Goal: Task Accomplishment & Management: Use online tool/utility

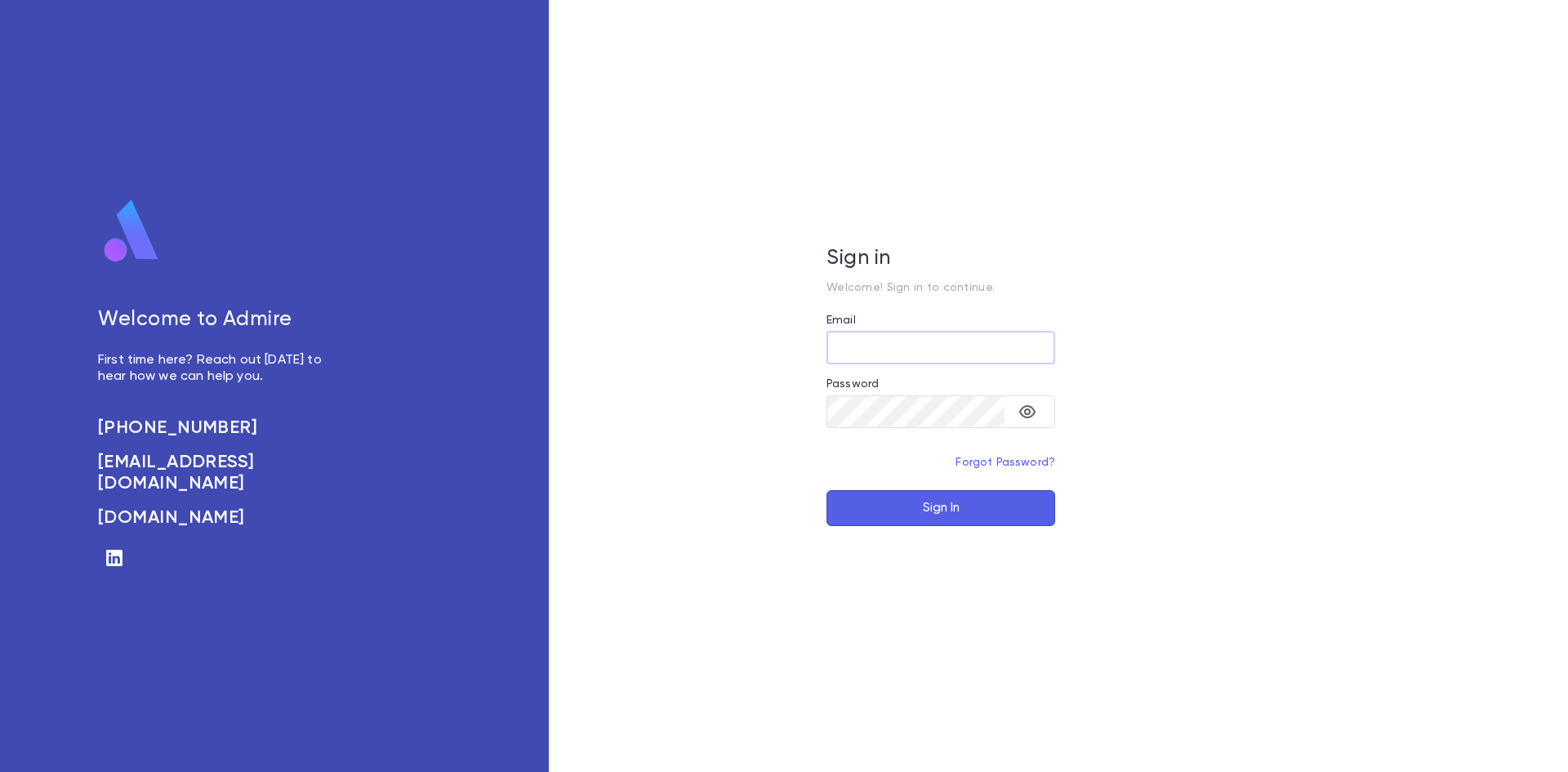
type input "**********"
click at [901, 514] on button "Sign In" at bounding box center [941, 508] width 229 height 36
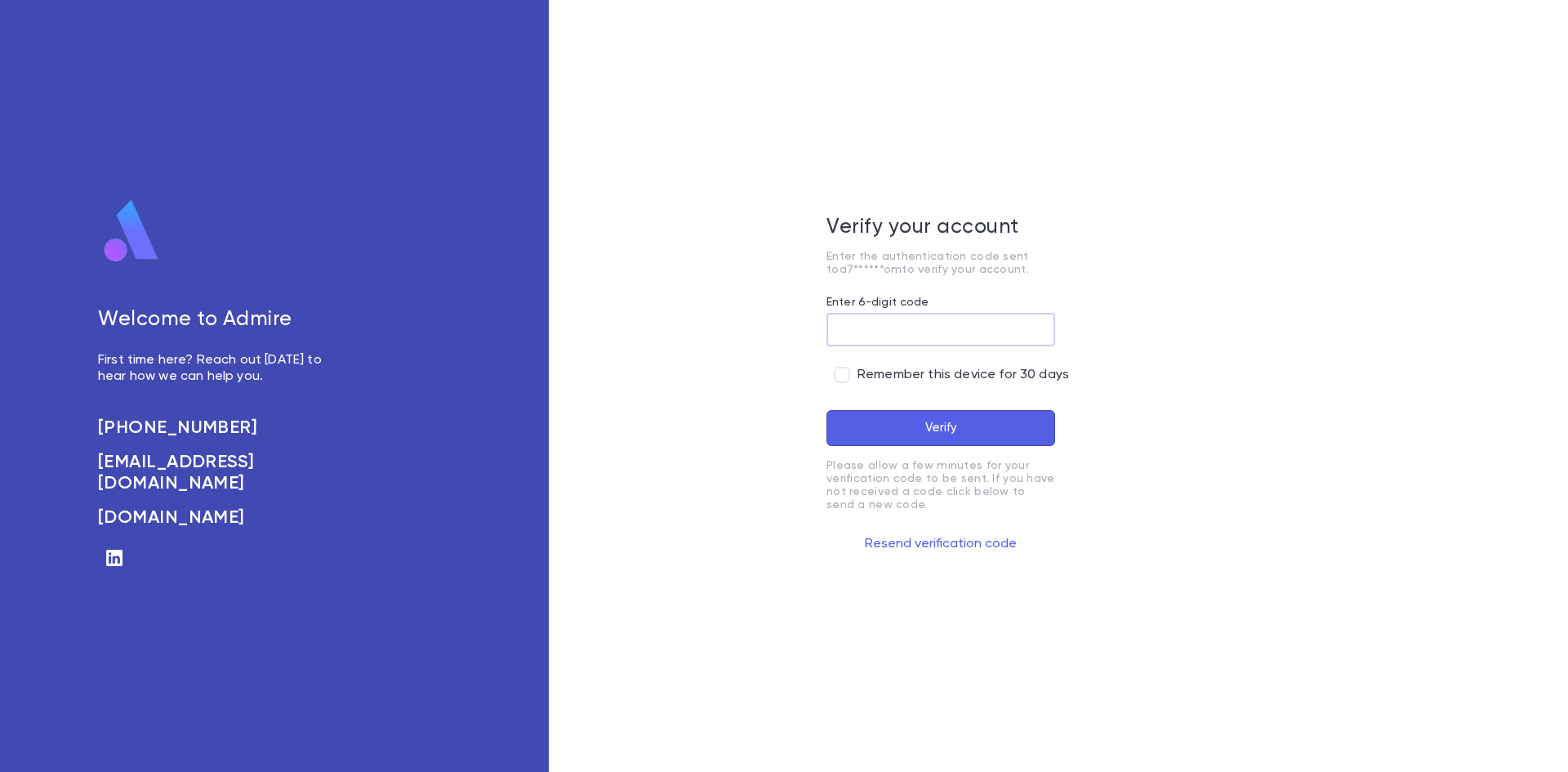
click at [873, 367] on span "Remember this device for 30 days" at bounding box center [962, 374] width 211 height 16
paste input "******"
type input "******"
click at [886, 442] on button "Verify" at bounding box center [941, 427] width 229 height 36
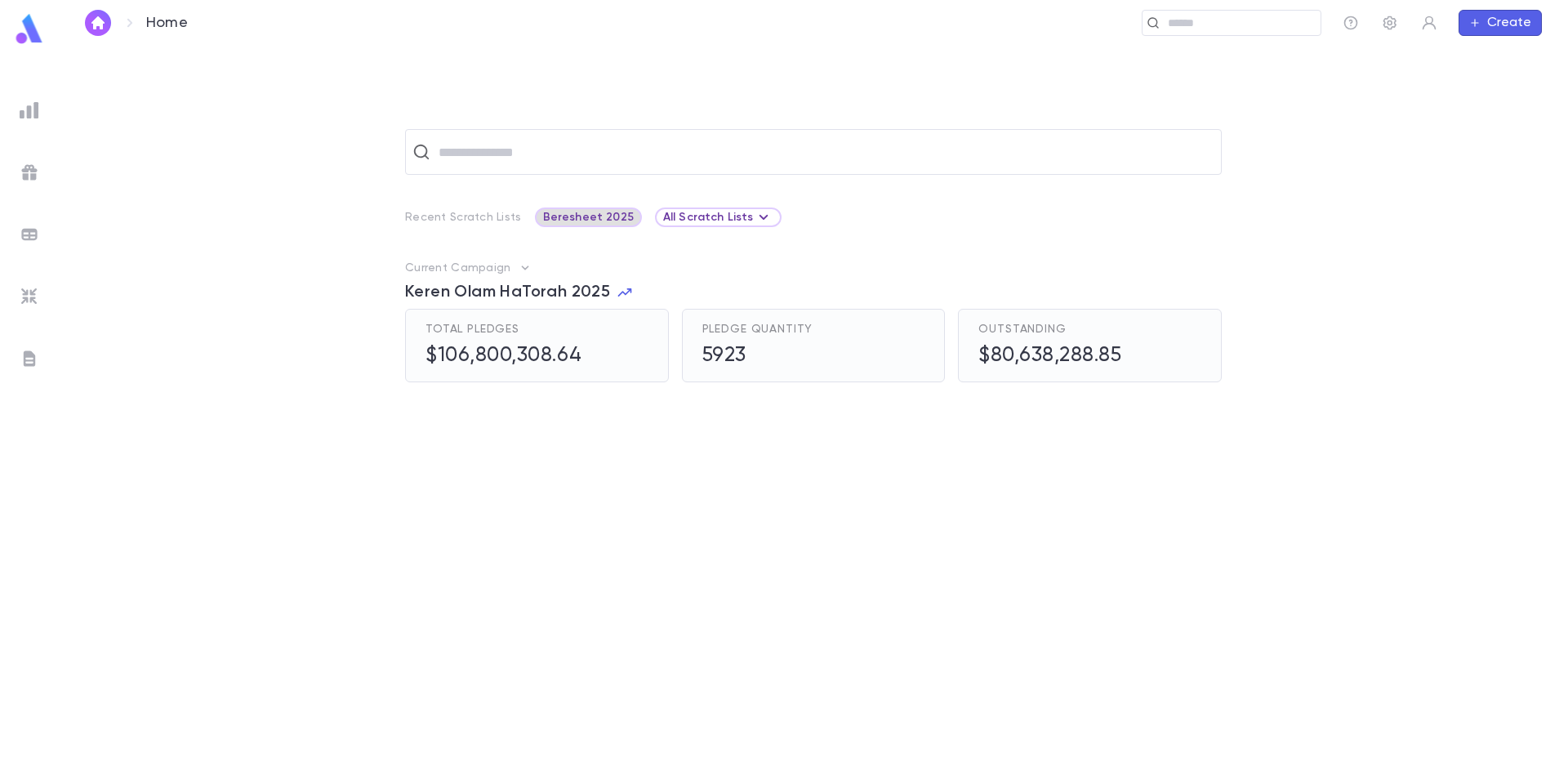
click at [611, 218] on span "Beresheet 2025" at bounding box center [588, 218] width 103 height 13
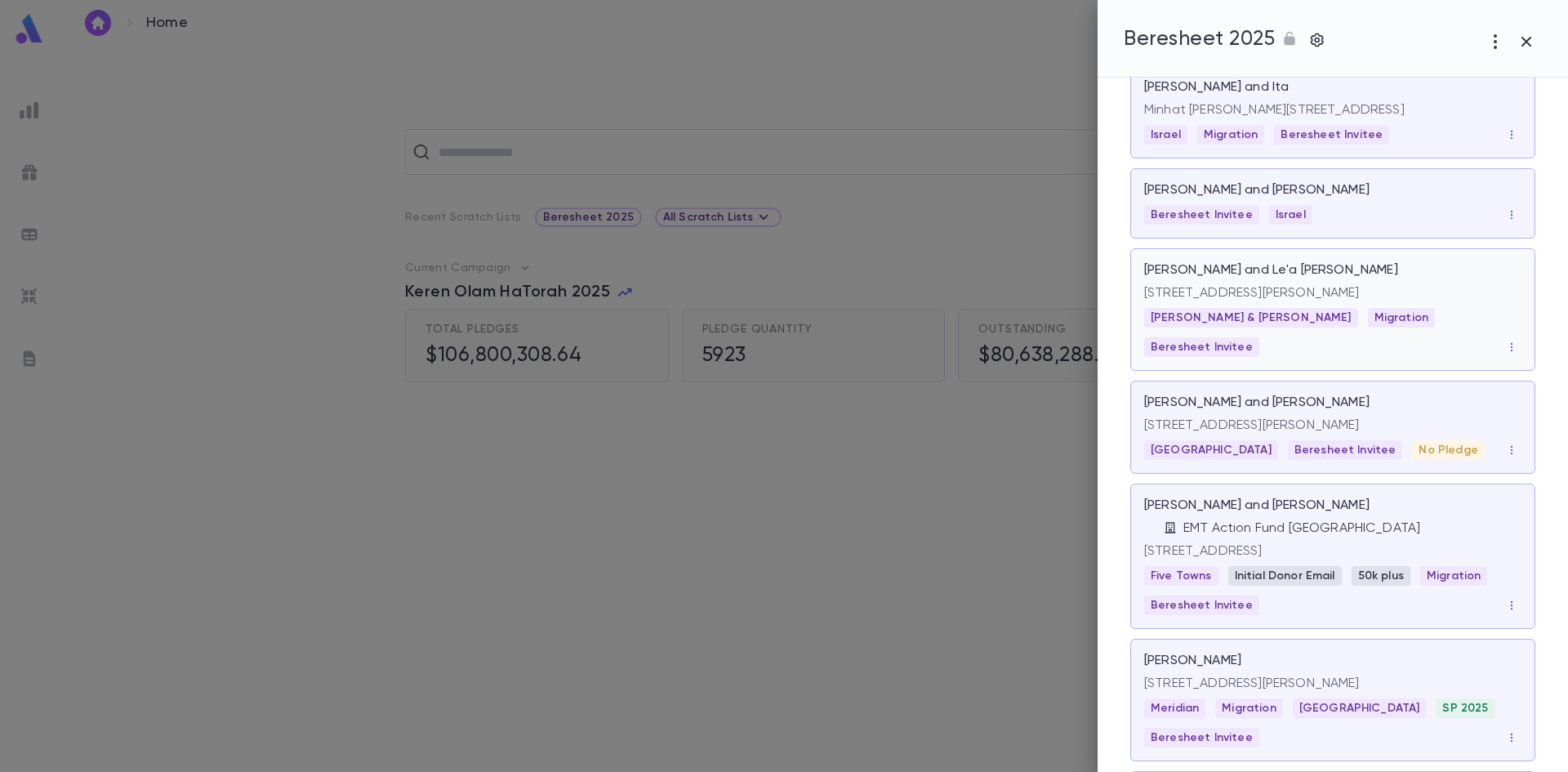
scroll to position [2118, 0]
click at [1363, 392] on div "Cohen, Mike and Lina" at bounding box center [1332, 399] width 378 height 16
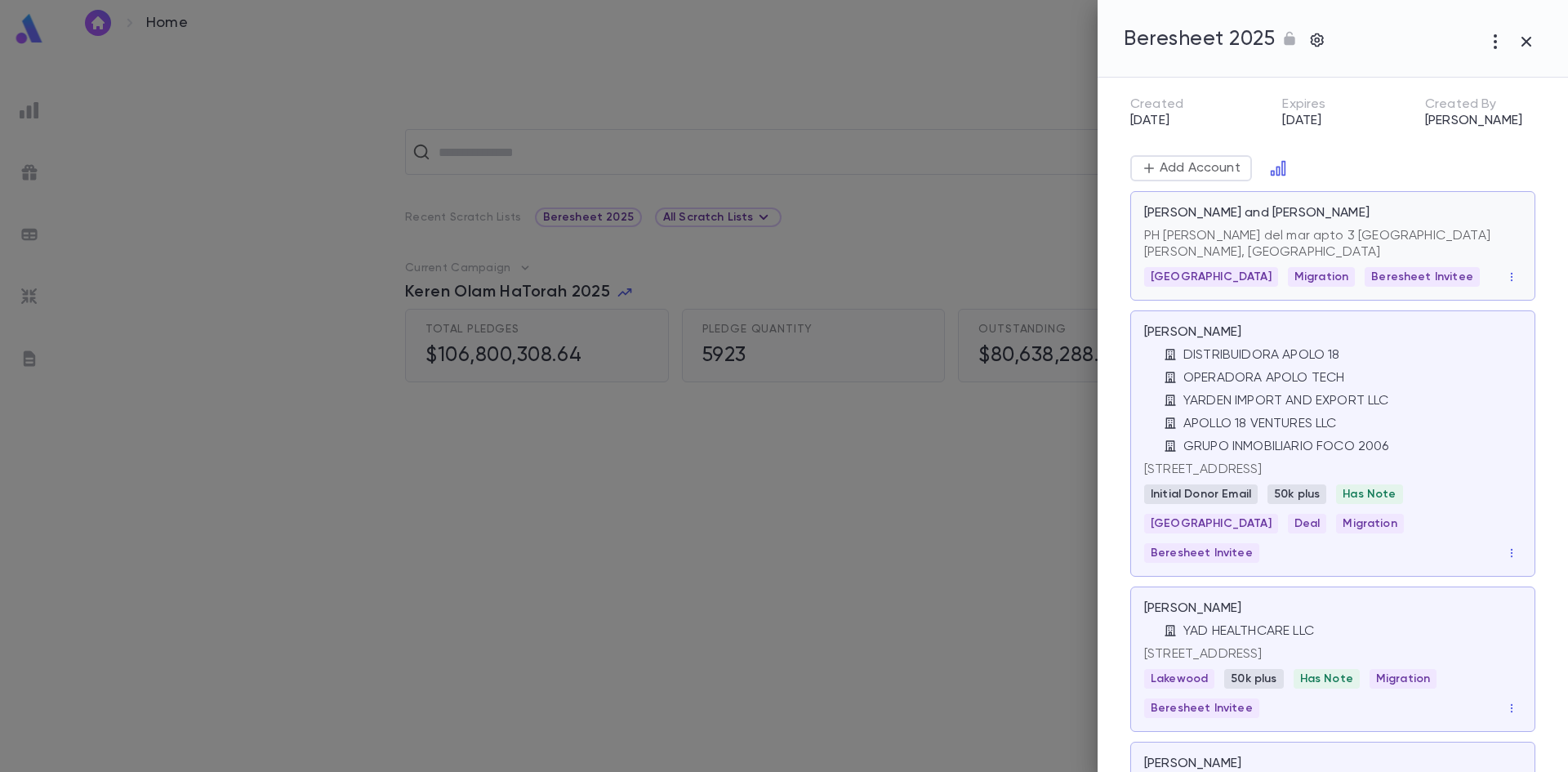
scroll to position [0, 0]
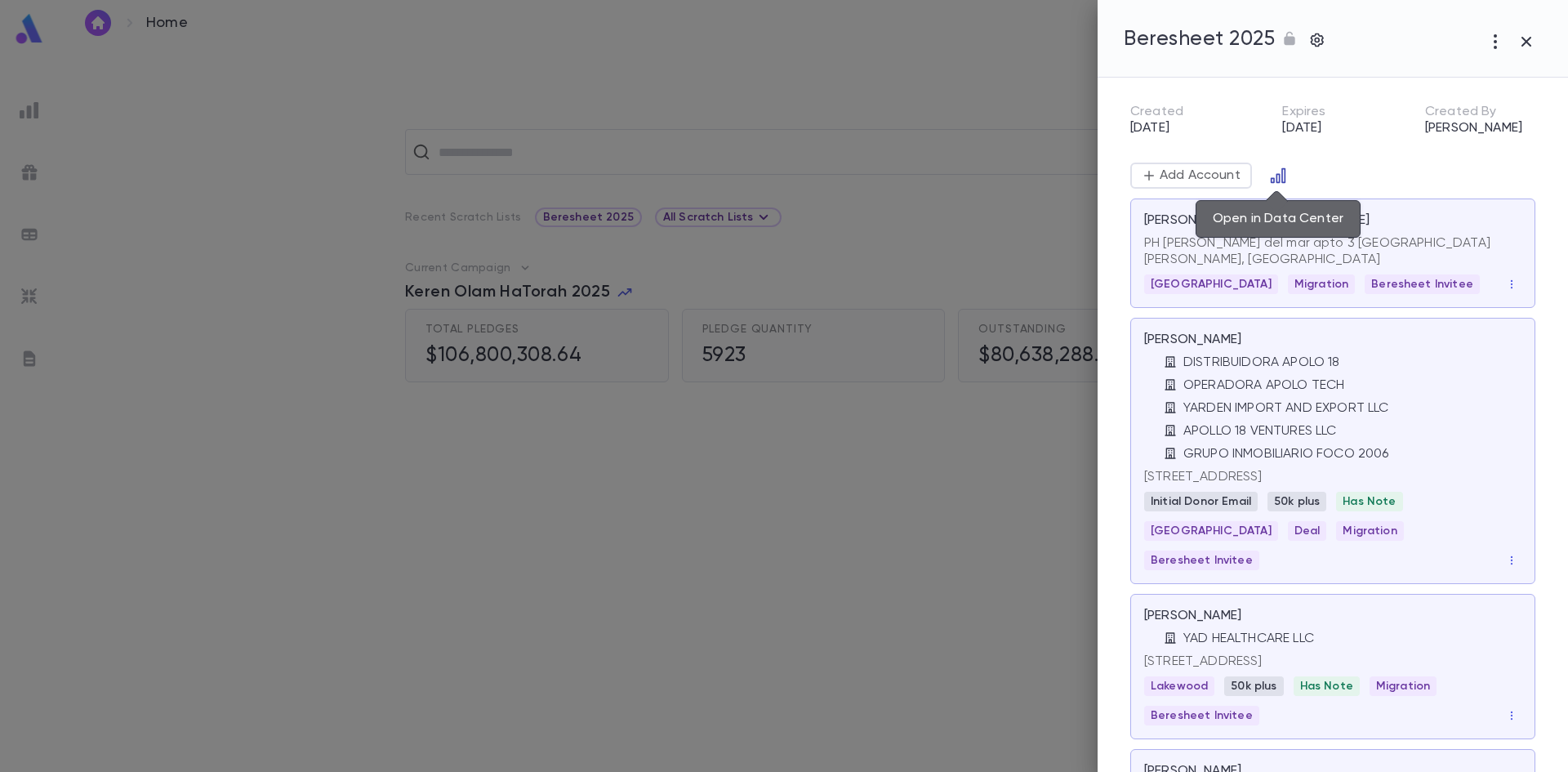
click at [1273, 178] on icon "Open in Data Center" at bounding box center [1278, 175] width 14 height 14
click at [1020, 173] on div at bounding box center [784, 386] width 1568 height 772
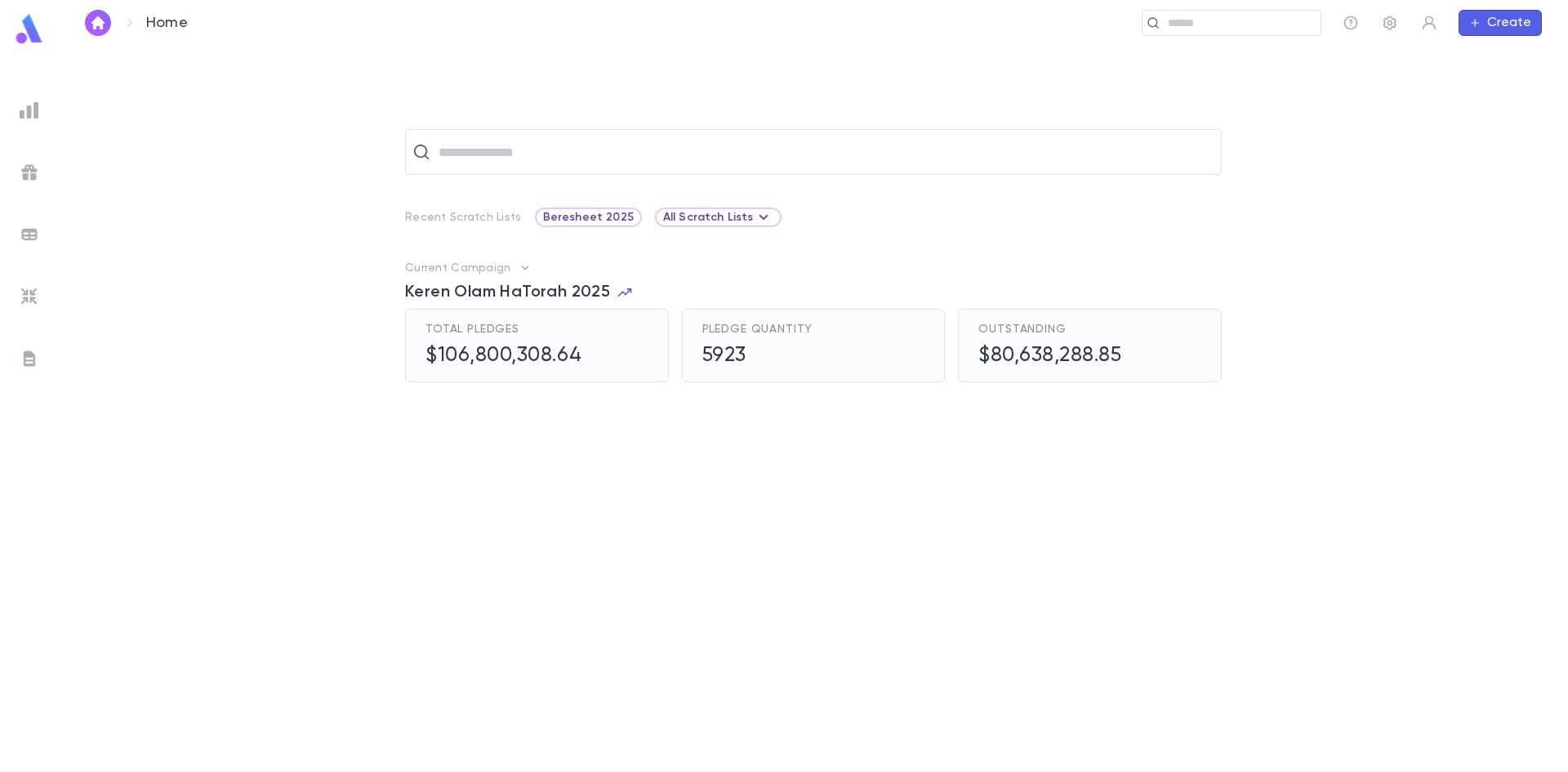
click at [593, 293] on span "Keren Olam HaTorah 2025" at bounding box center [508, 292] width 205 height 19
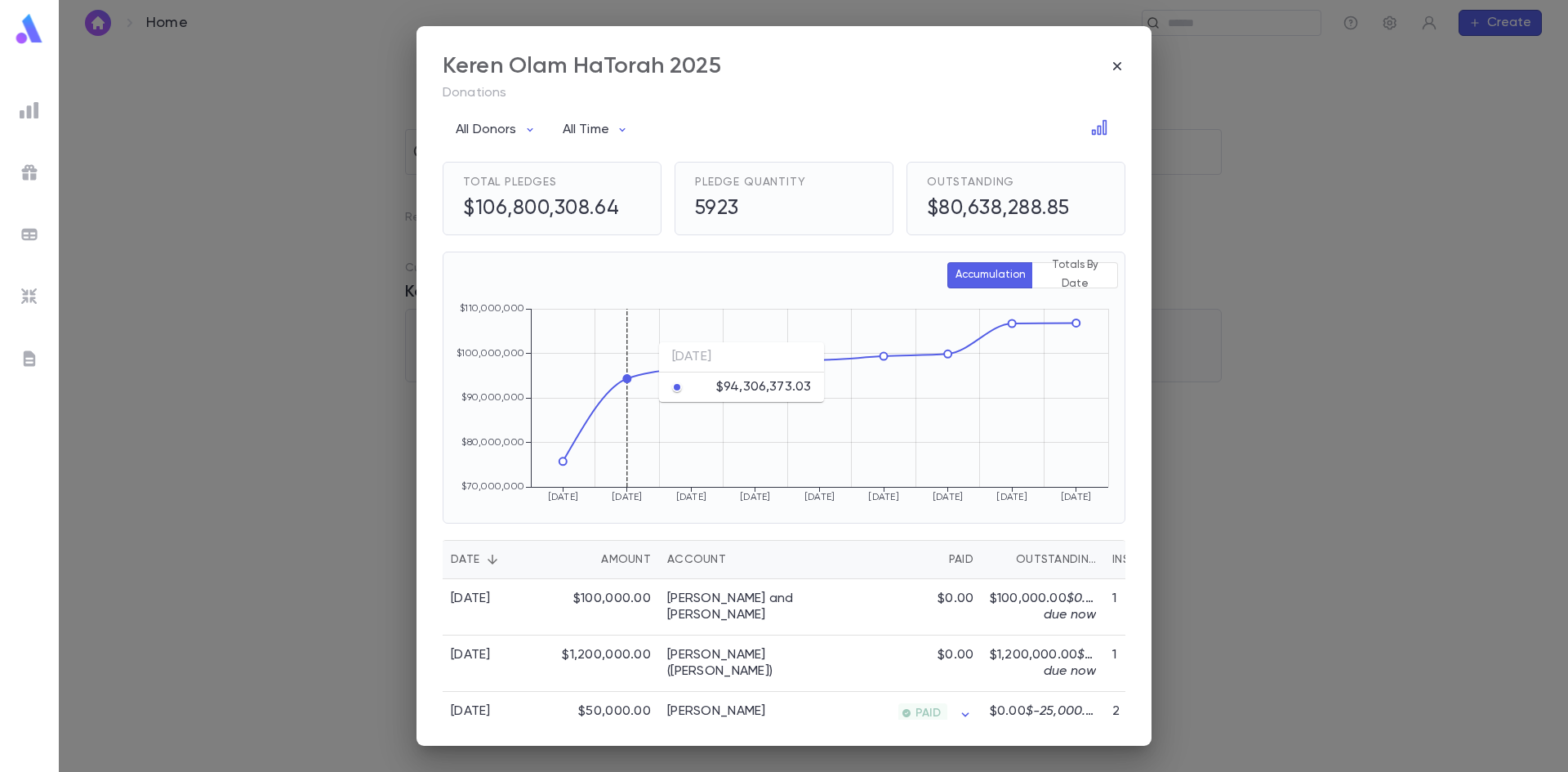
scroll to position [82, 0]
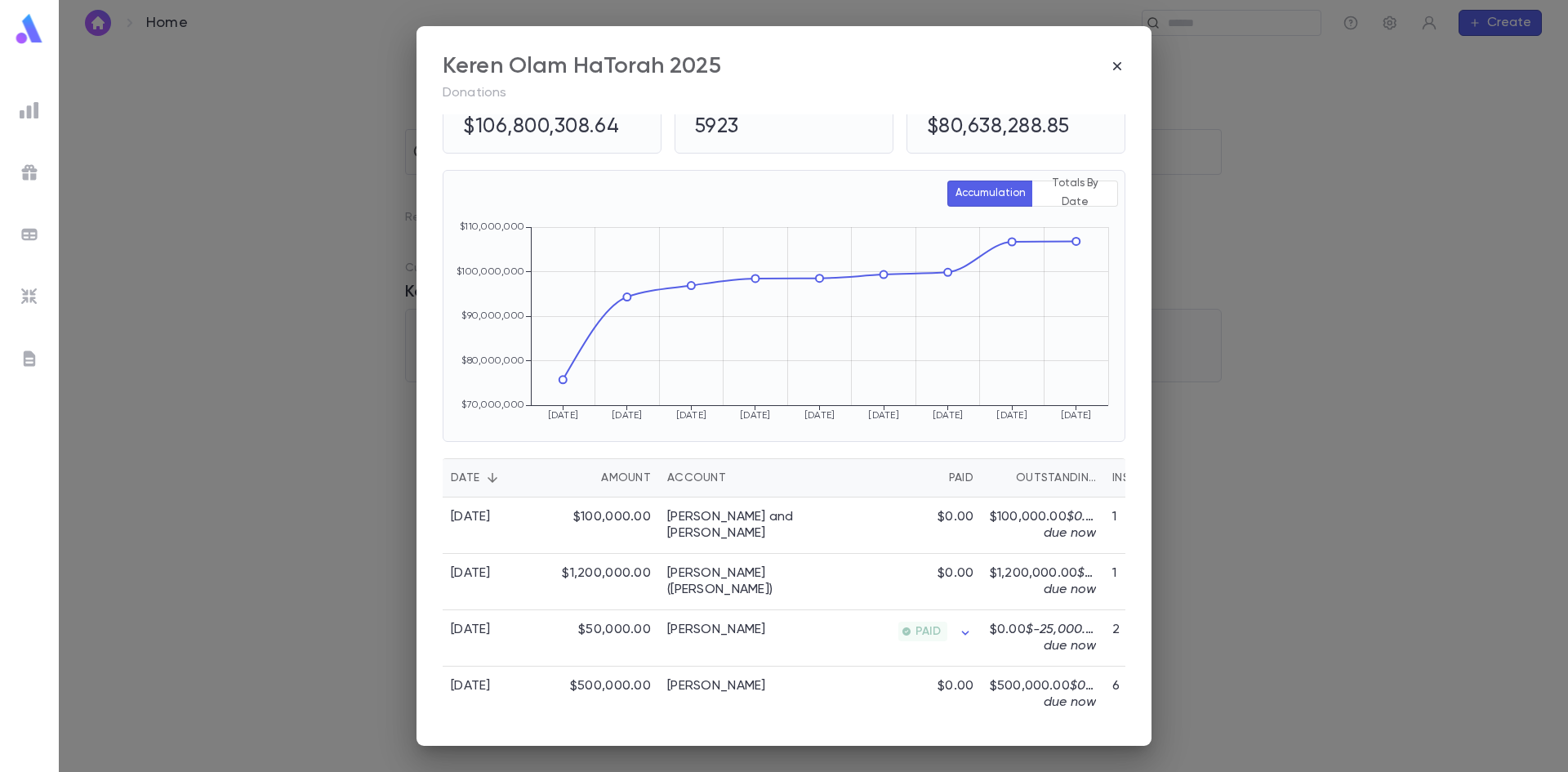
click at [1224, 302] on div "Keren Olam HaTorah 2025 Donations All Donors All Time Total Pledges $106,800,30…" at bounding box center [784, 386] width 1568 height 772
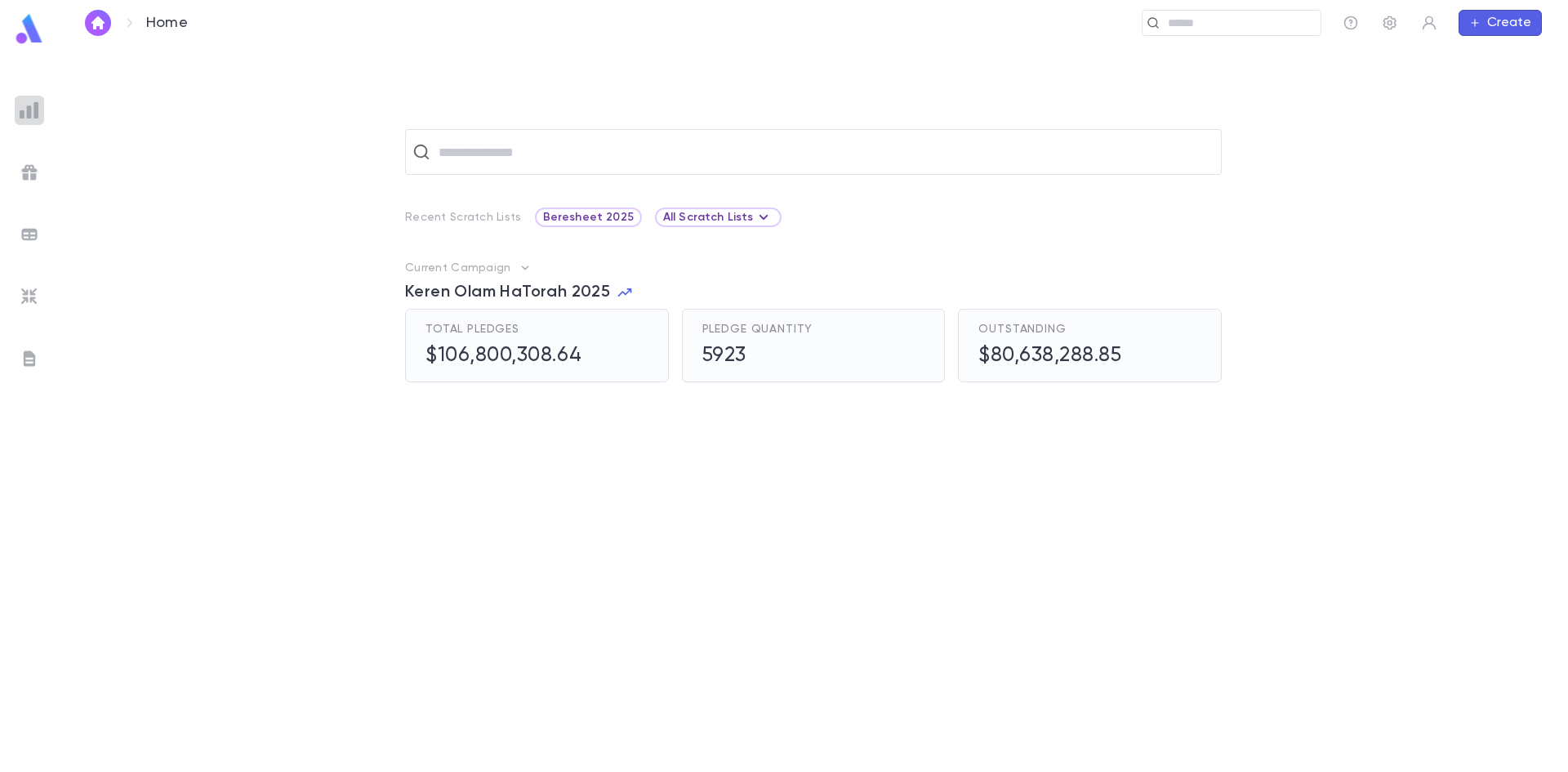
click at [39, 120] on div at bounding box center [29, 110] width 29 height 29
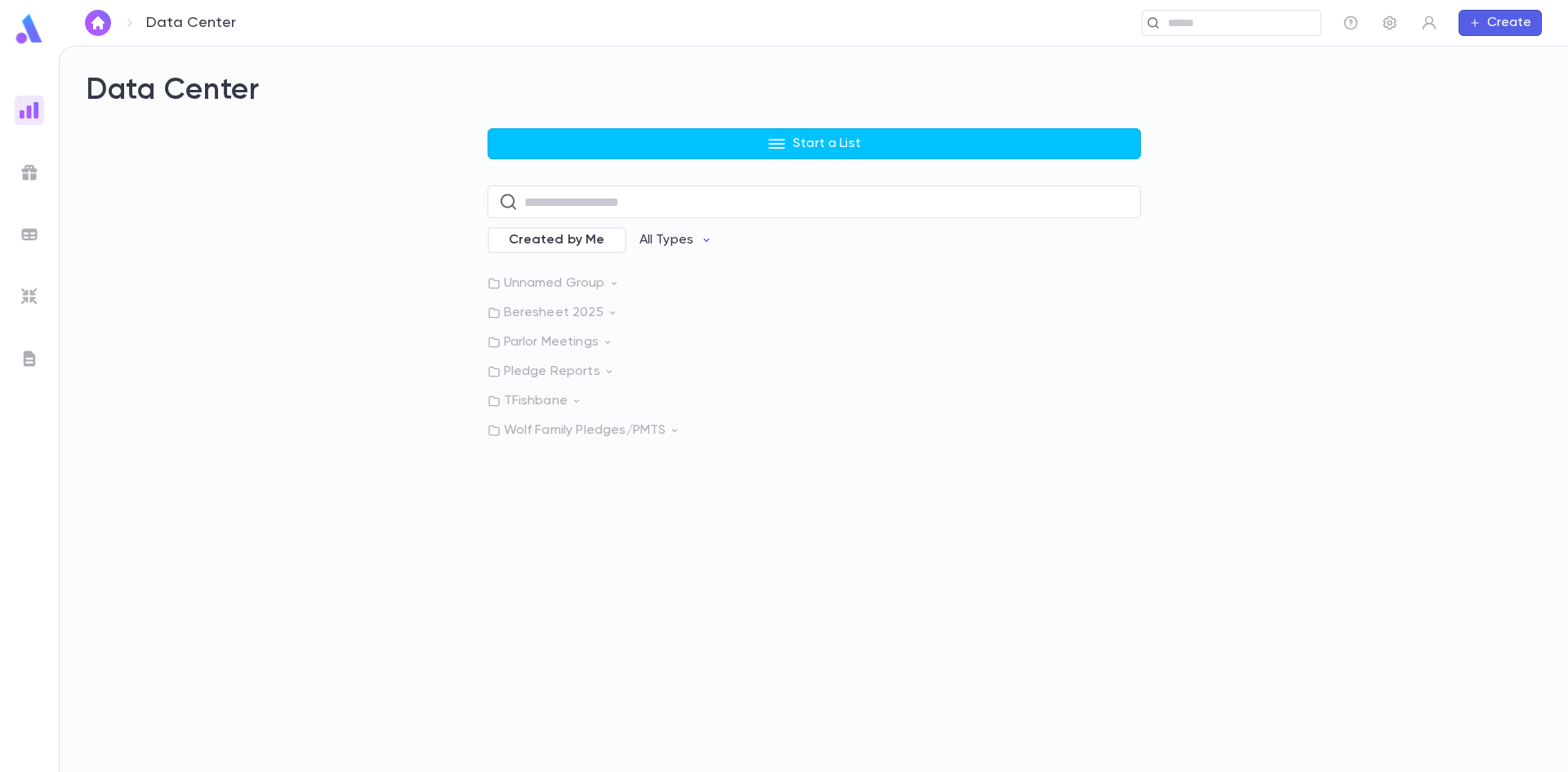
click at [653, 431] on p "Wolf Family Pledges/PMTS" at bounding box center [814, 430] width 654 height 16
click at [628, 468] on p "Expense Account Payments" at bounding box center [612, 463] width 172 height 16
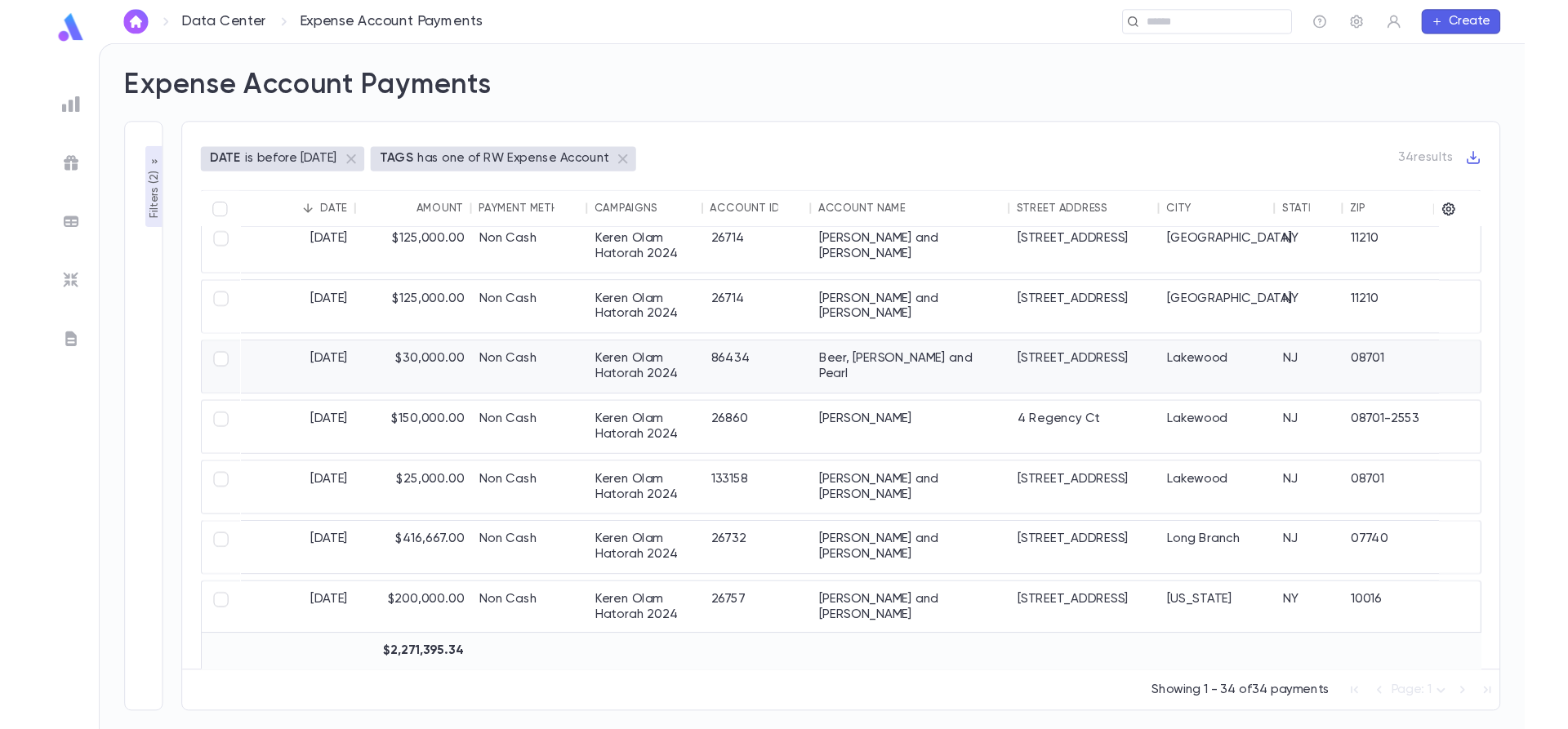
scroll to position [1640, 0]
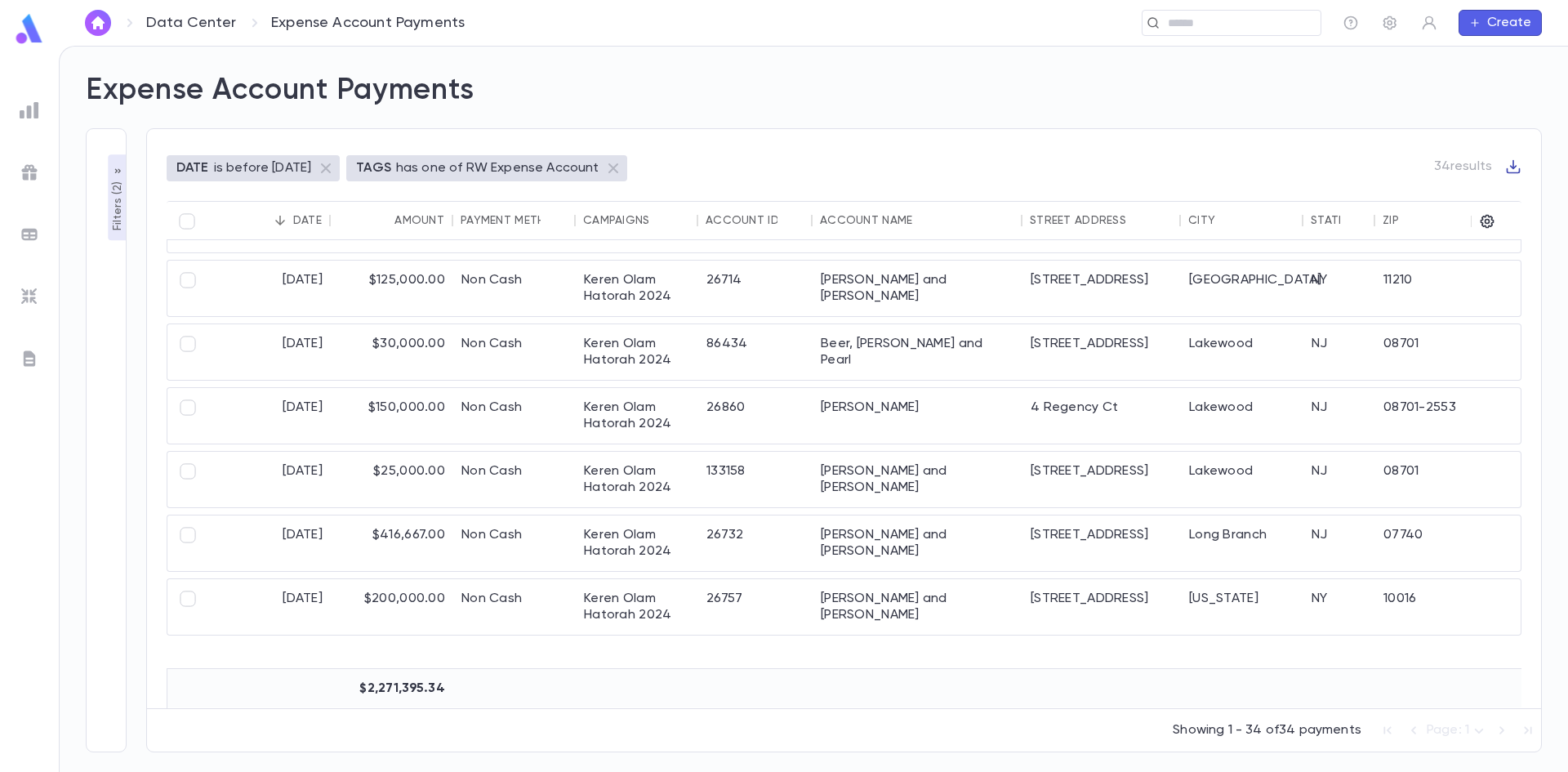
click at [1511, 162] on icon "button" at bounding box center [1512, 166] width 16 height 16
click at [1495, 193] on li "Download CSV" at bounding box center [1499, 193] width 118 height 26
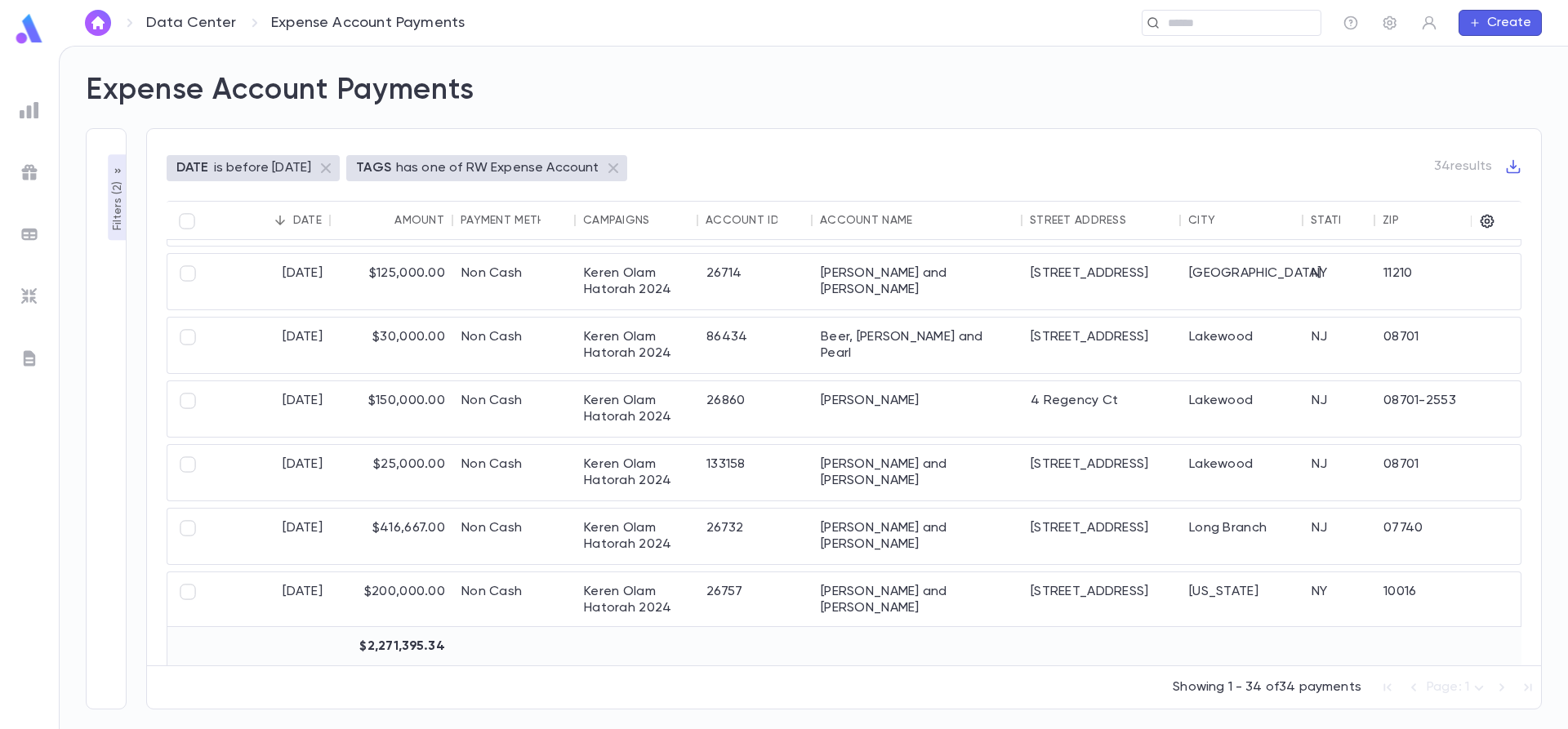
click at [41, 110] on div at bounding box center [29, 110] width 29 height 29
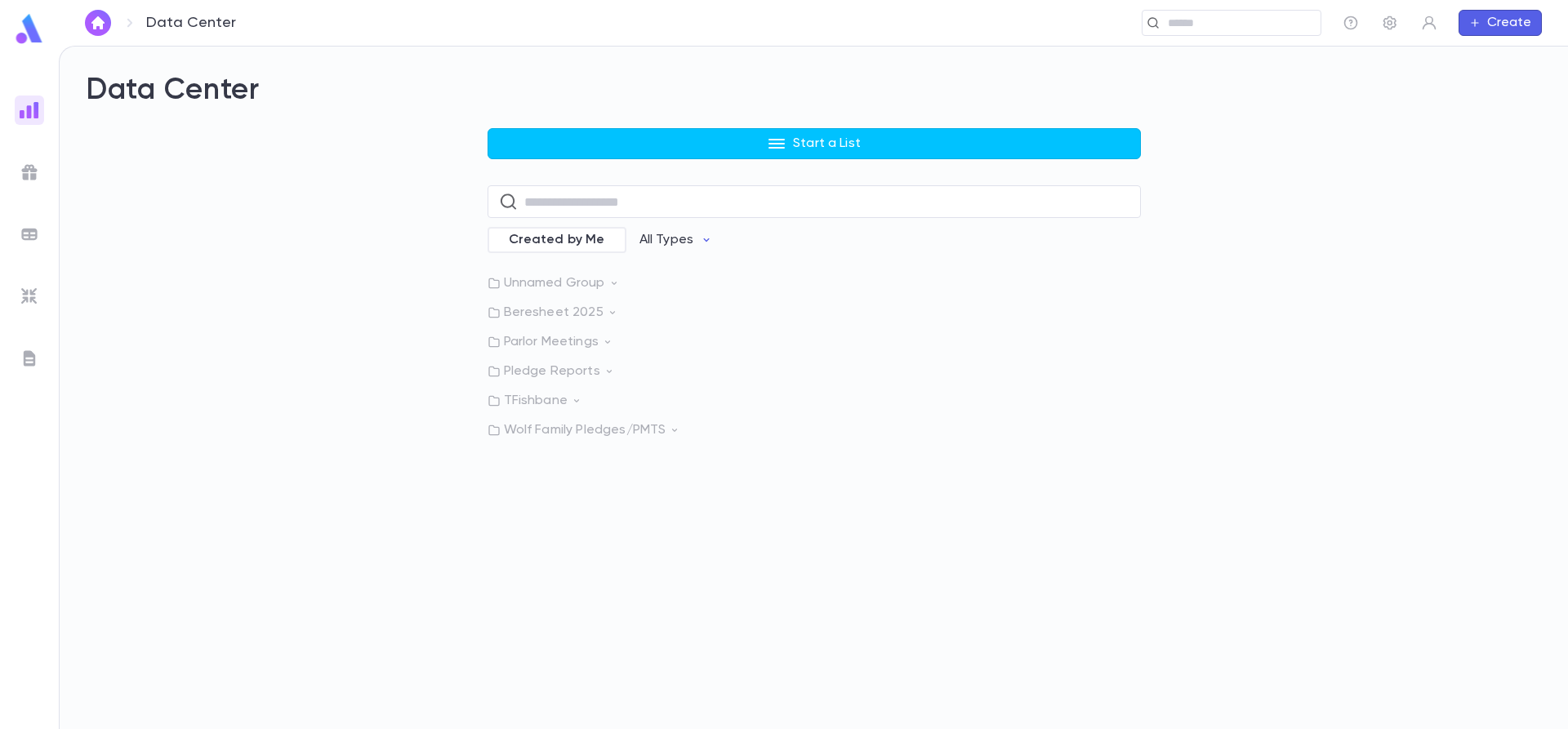
click at [559, 433] on p "Wolf Family Pledges/PMTS" at bounding box center [814, 430] width 654 height 16
click at [584, 502] on p "Wolf Family Pledges" at bounding box center [588, 499] width 123 height 16
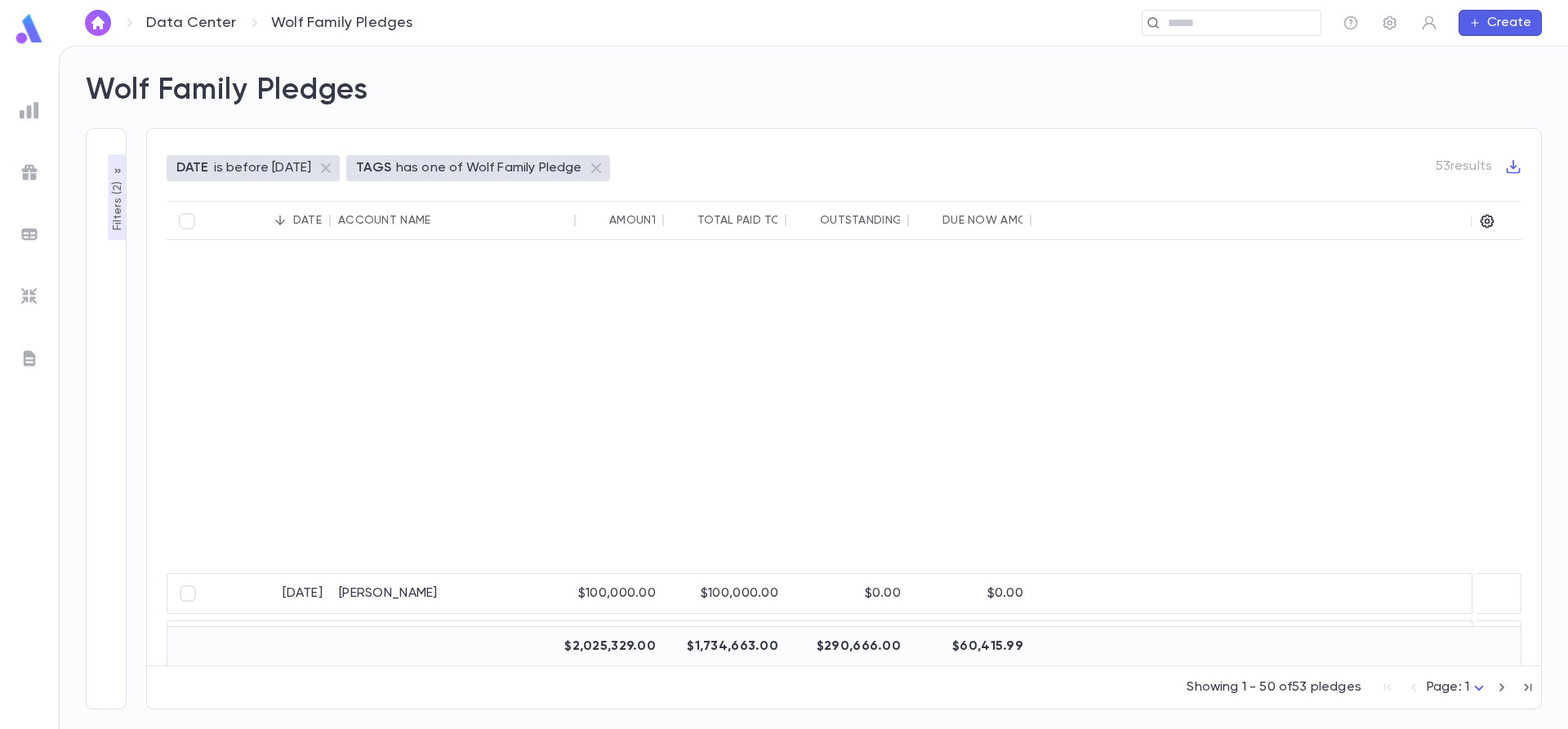
scroll to position [1741, 0]
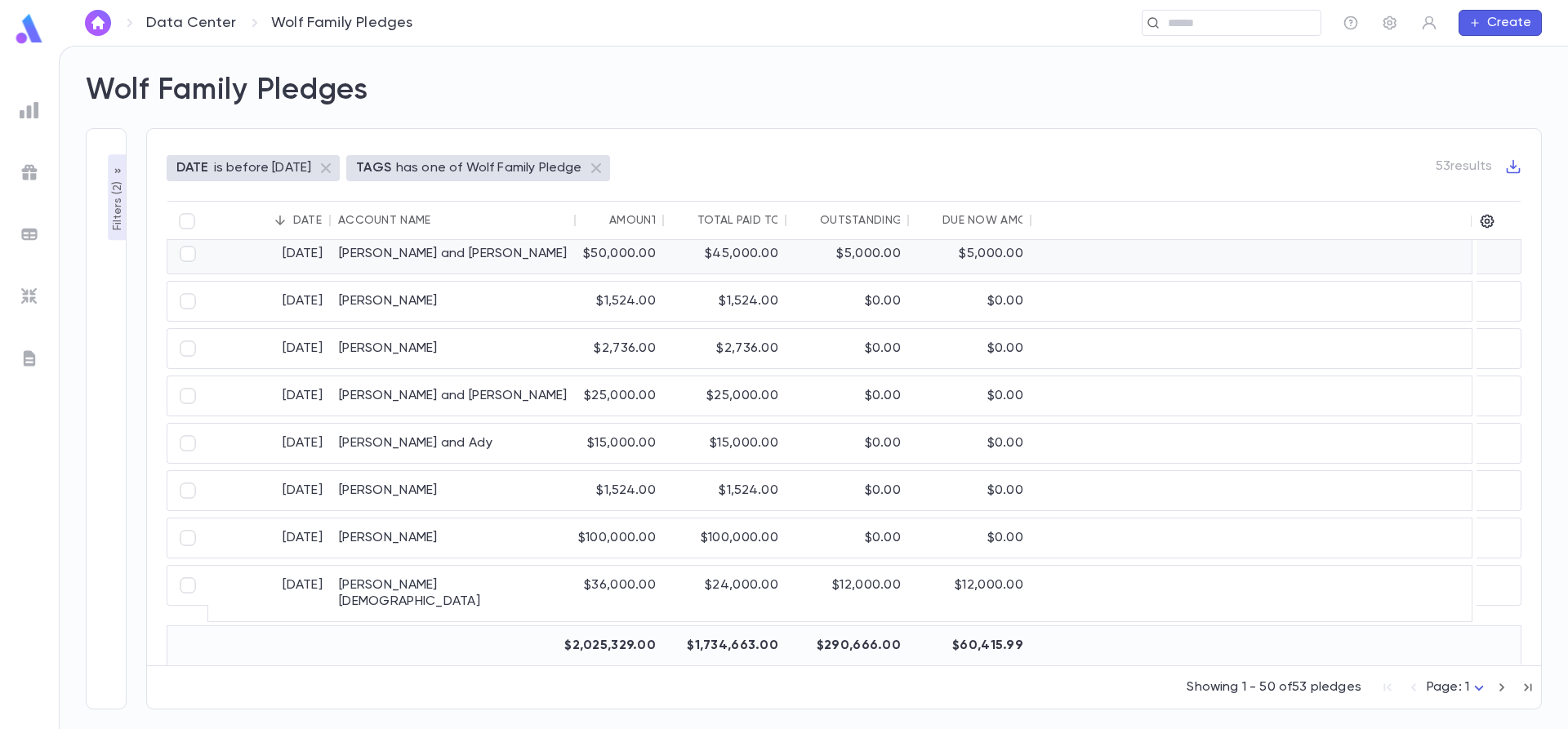
click at [429, 249] on div "Feller, Eli and Rochel" at bounding box center [453, 254] width 245 height 40
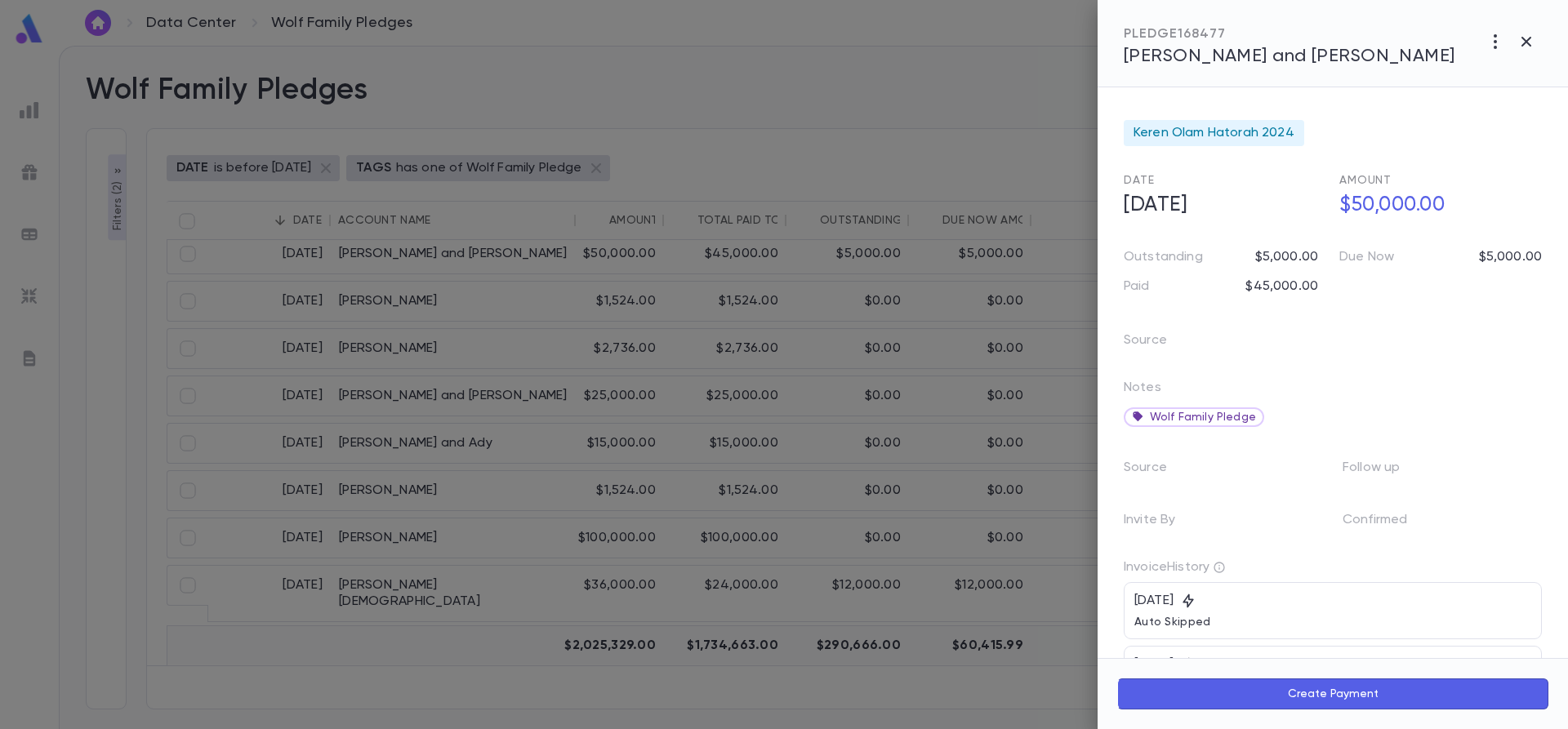
click at [896, 225] on div at bounding box center [784, 364] width 1568 height 729
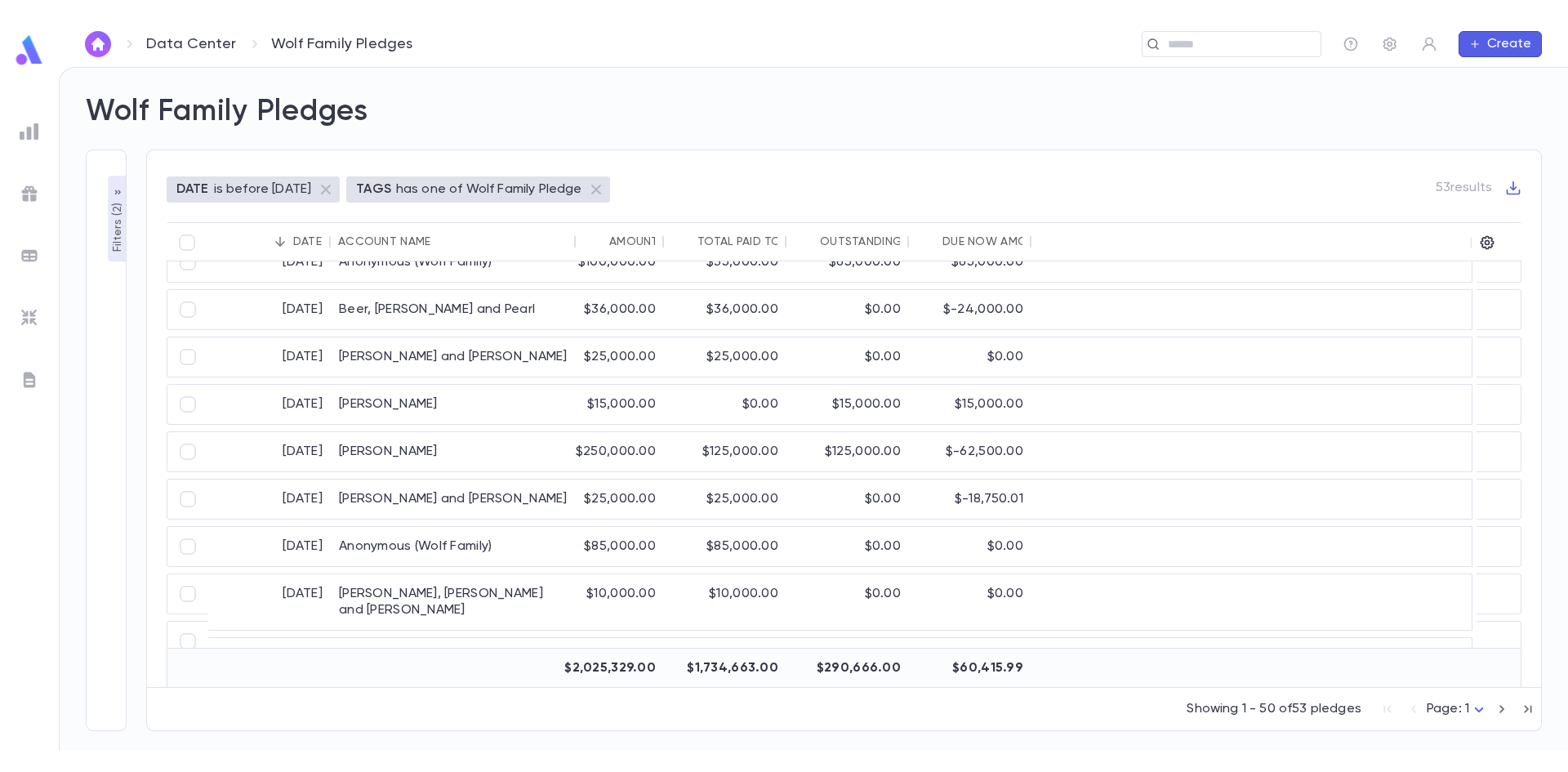
scroll to position [0, 0]
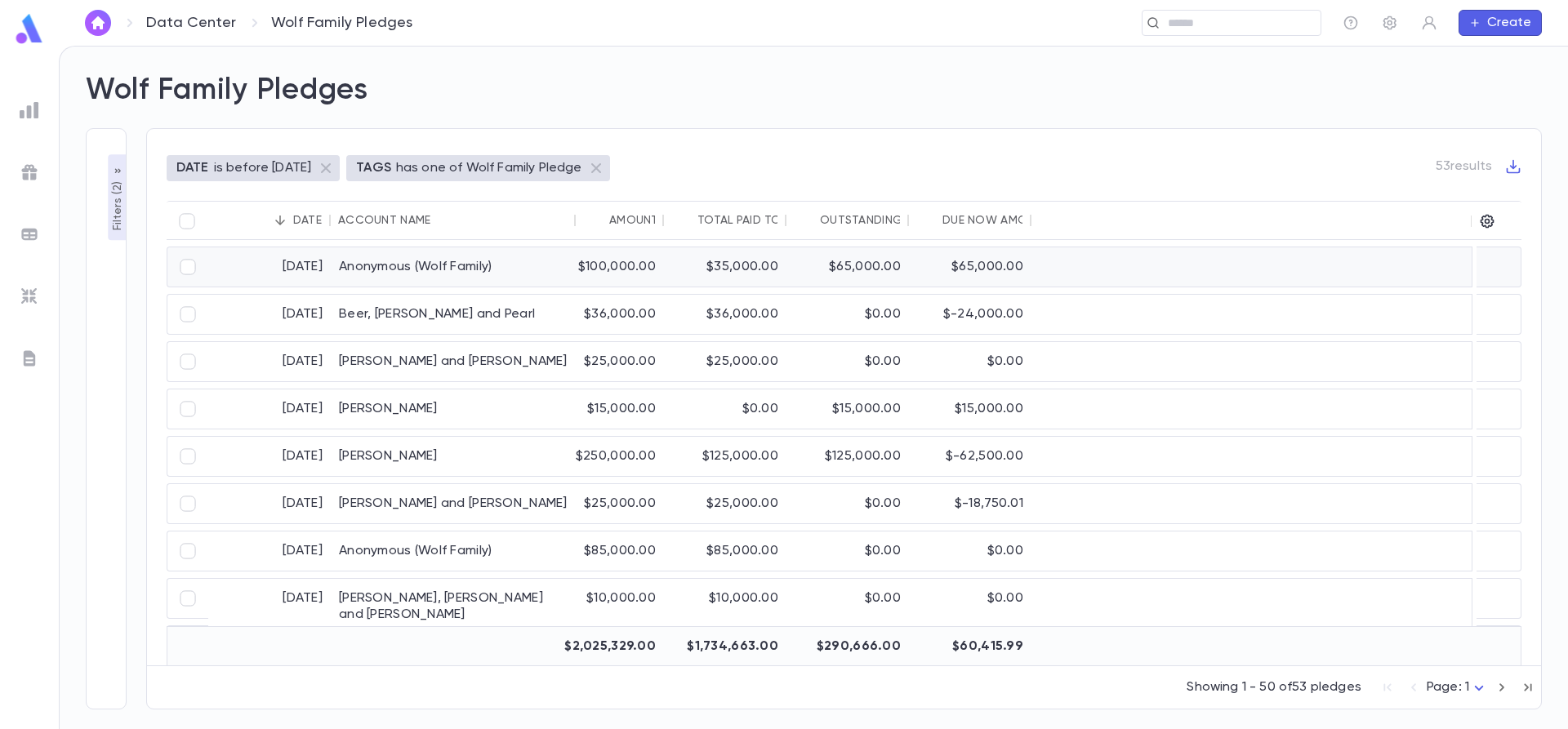
click at [523, 272] on div "Anonymous (Wolf Family)" at bounding box center [453, 267] width 245 height 40
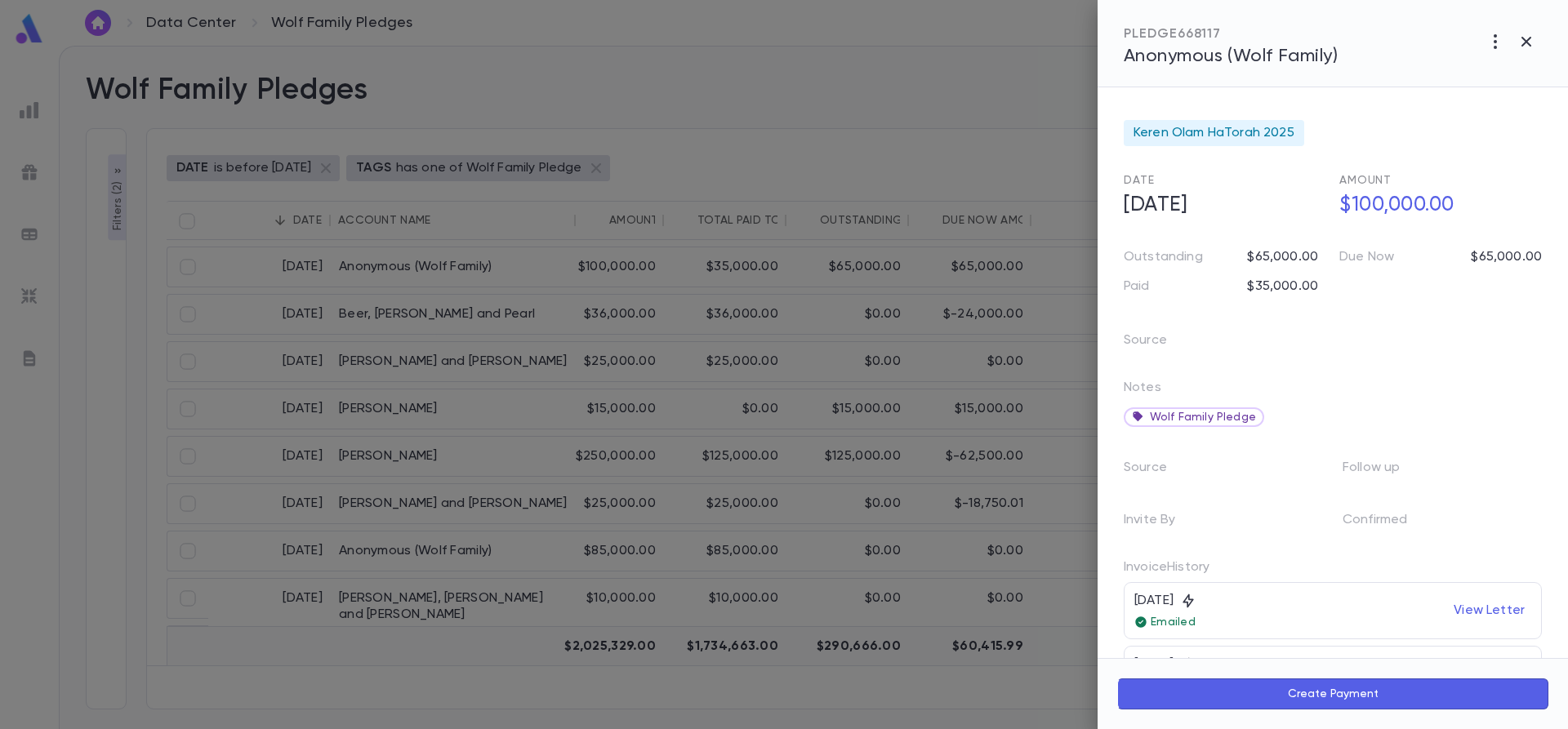
click at [957, 130] on div at bounding box center [784, 364] width 1568 height 729
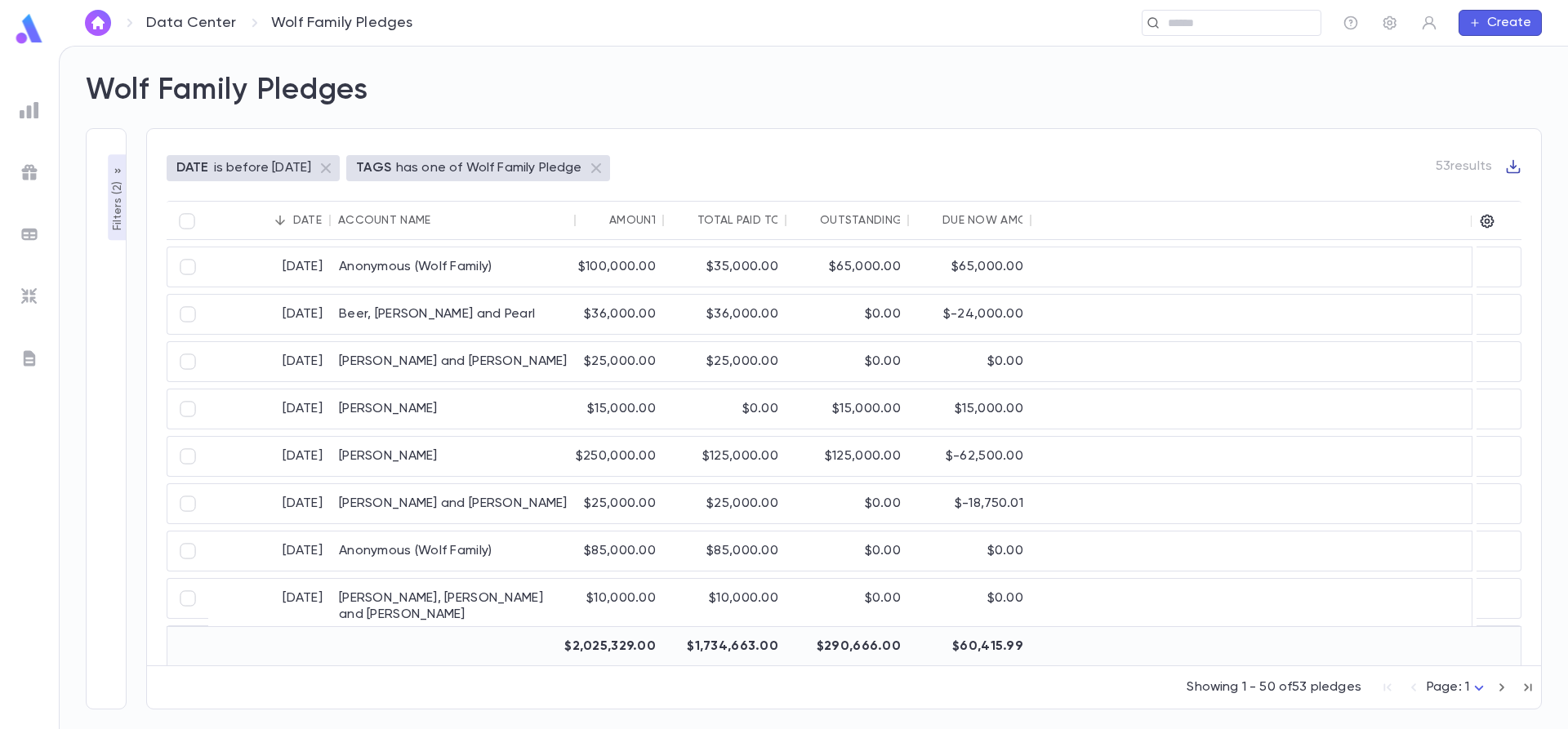
click at [1510, 166] on icon "button" at bounding box center [1513, 166] width 14 height 14
click at [1465, 185] on li "Download CSV" at bounding box center [1499, 193] width 118 height 26
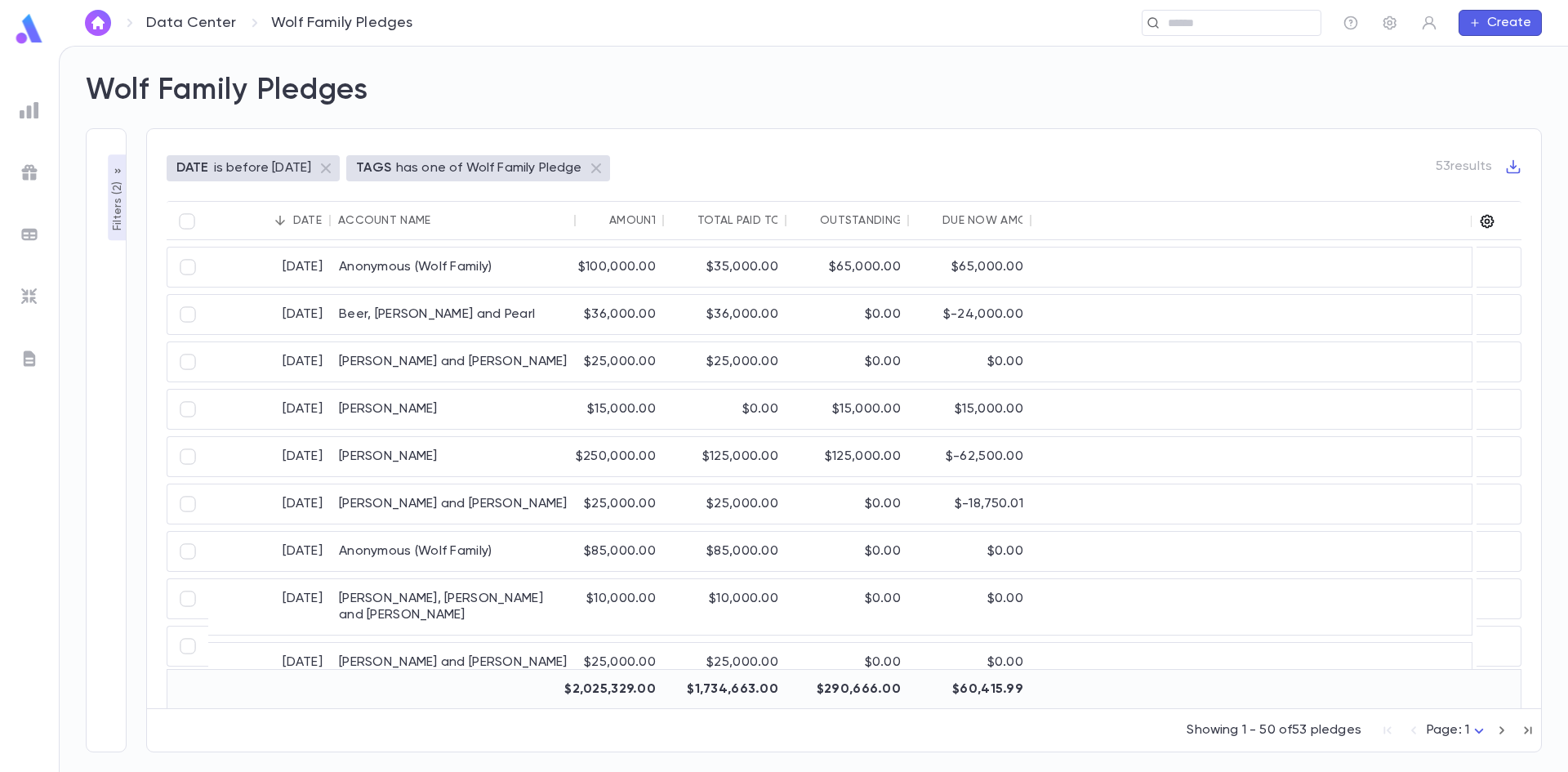
click at [1489, 219] on icon "button" at bounding box center [1486, 220] width 16 height 16
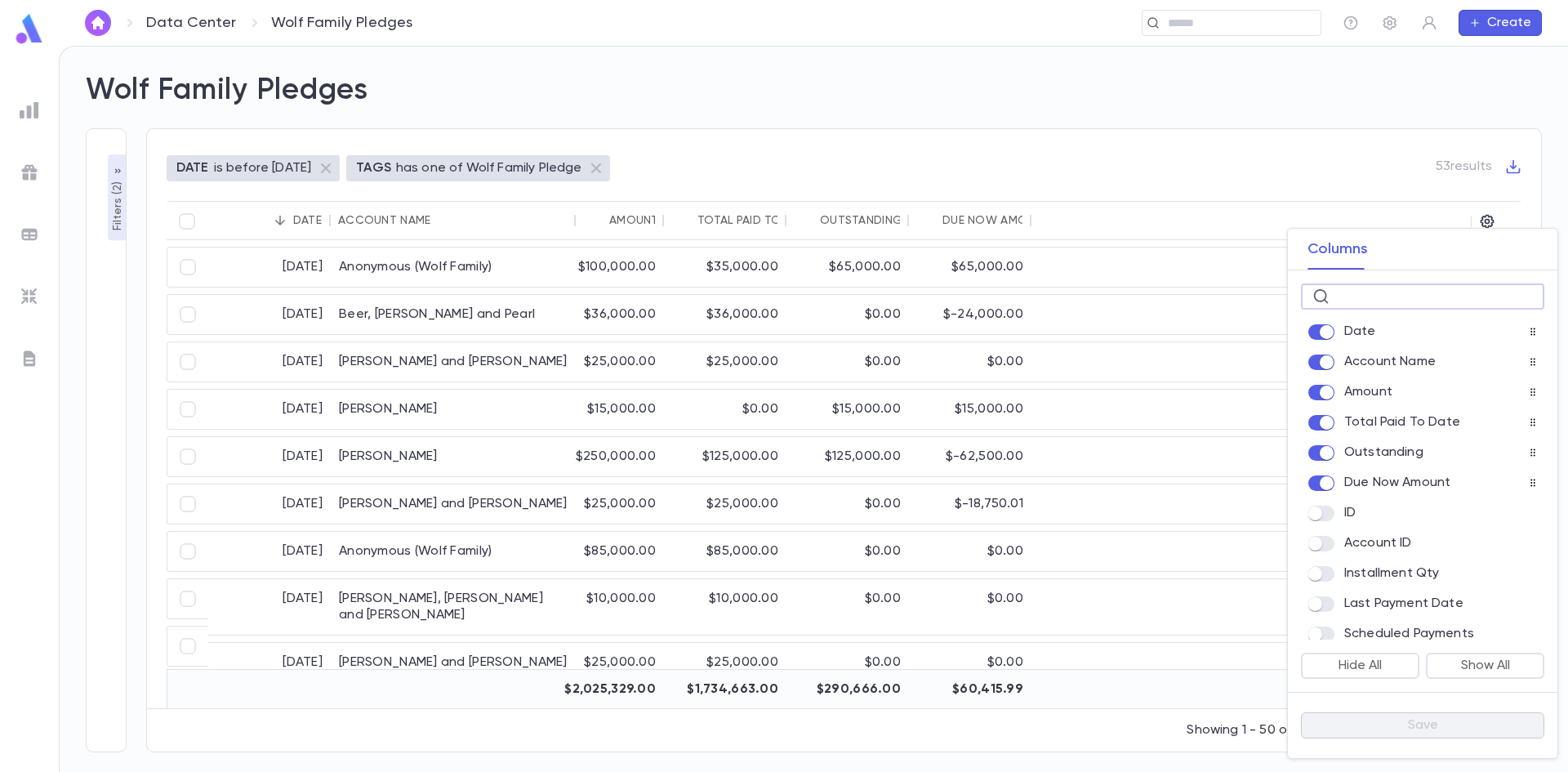
click at [1380, 300] on input "text" at bounding box center [1434, 297] width 197 height 25
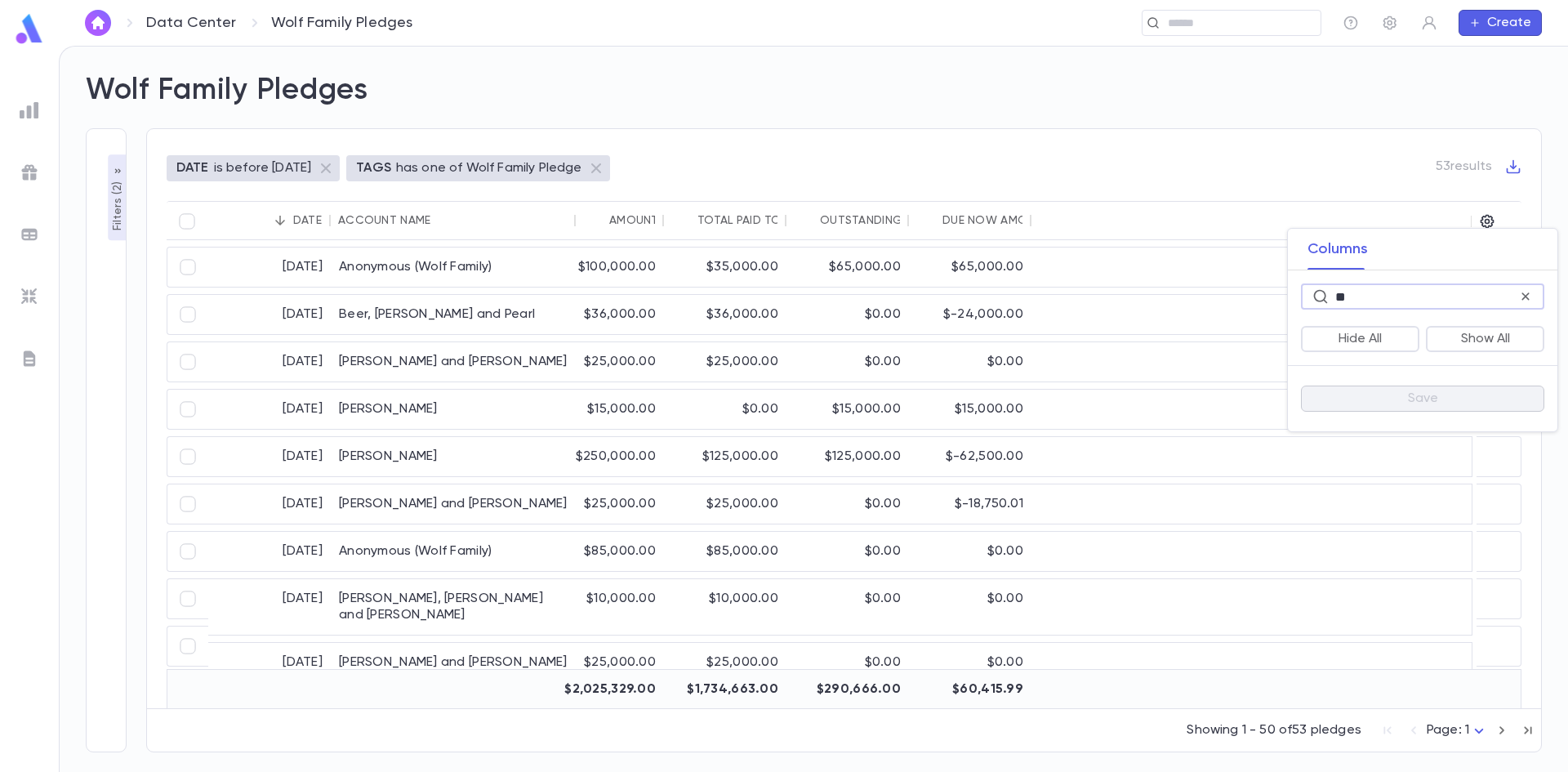
type input "*"
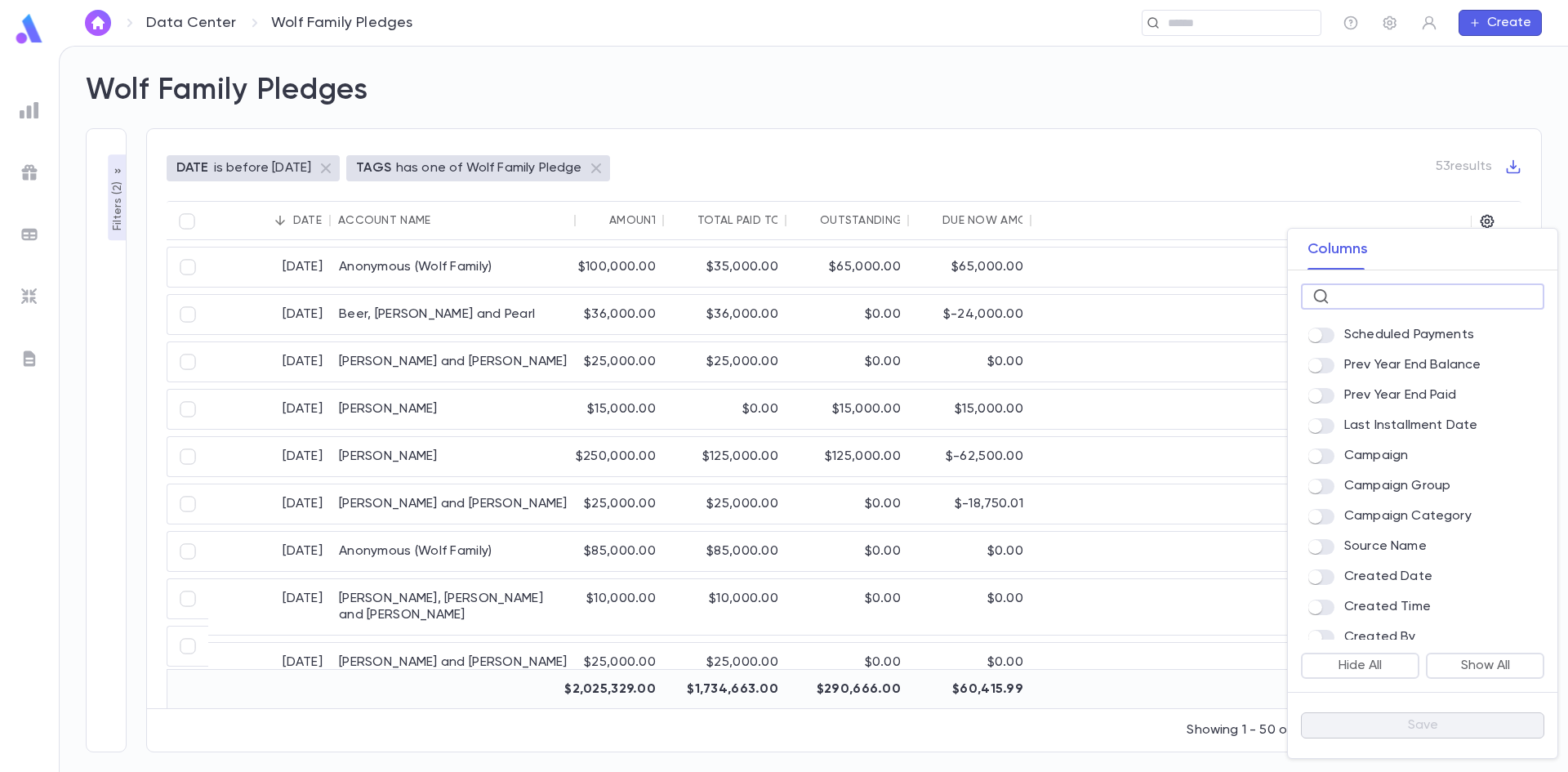
scroll to position [326, 0]
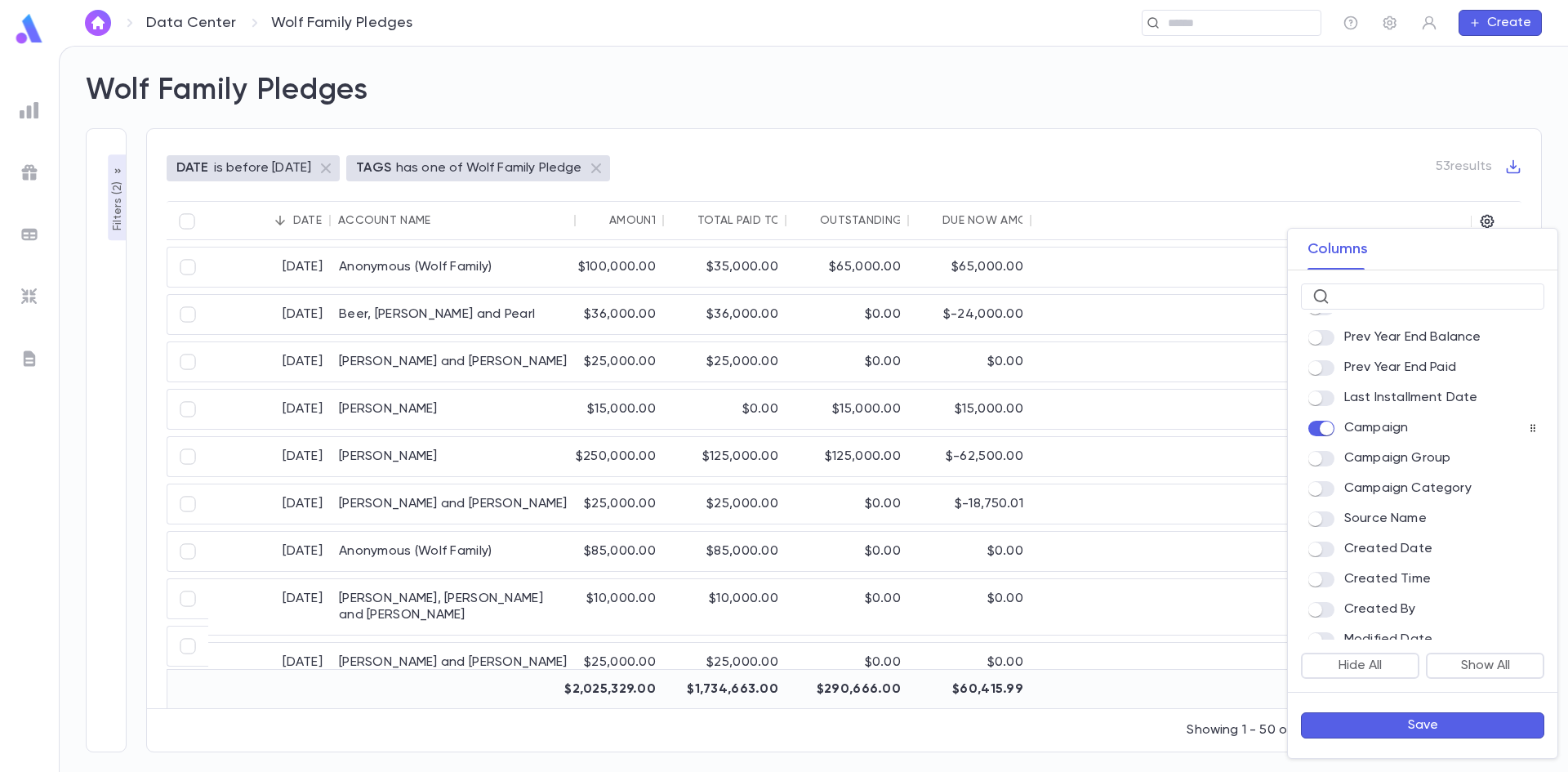
click at [1406, 716] on button "Save" at bounding box center [1422, 725] width 243 height 26
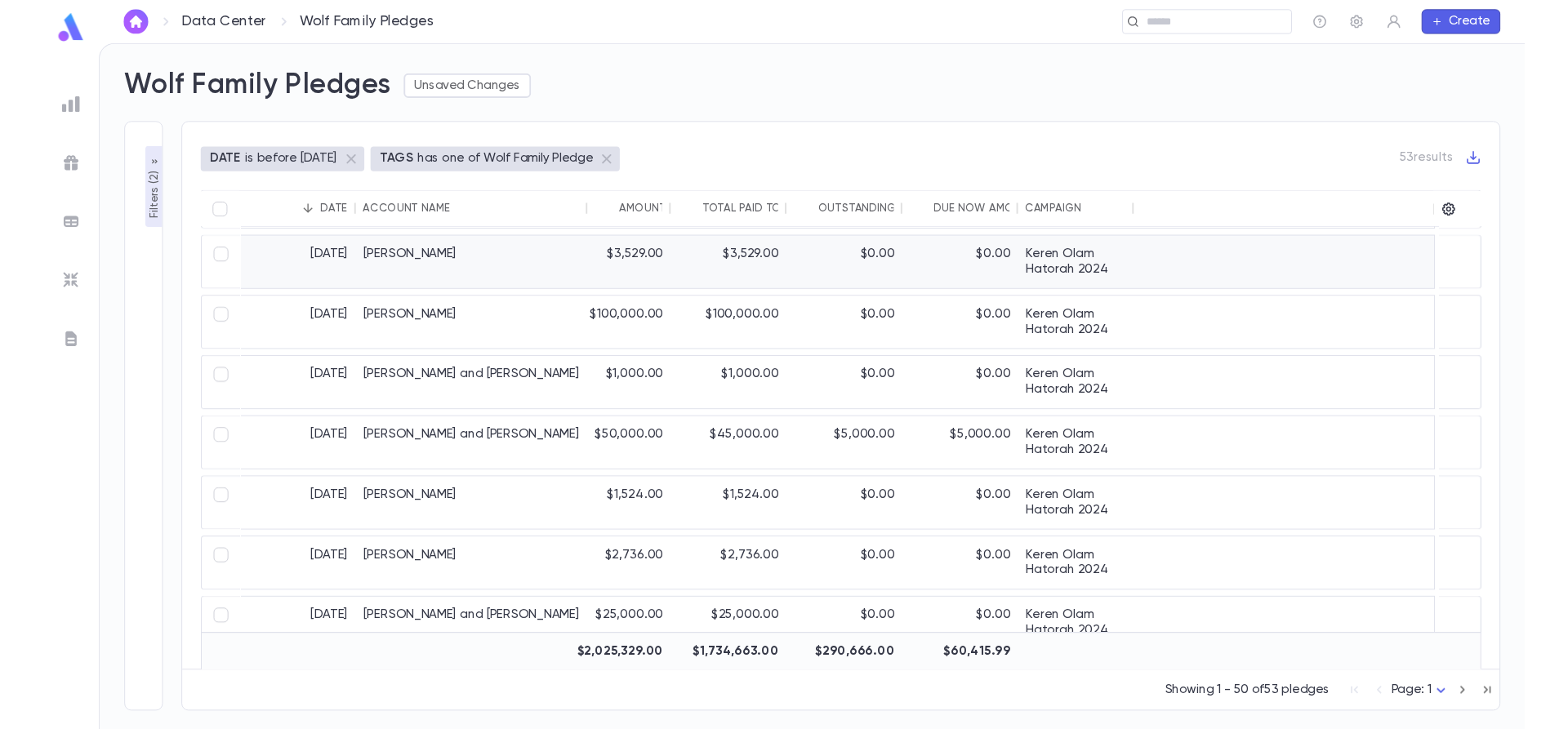
scroll to position [2321, 0]
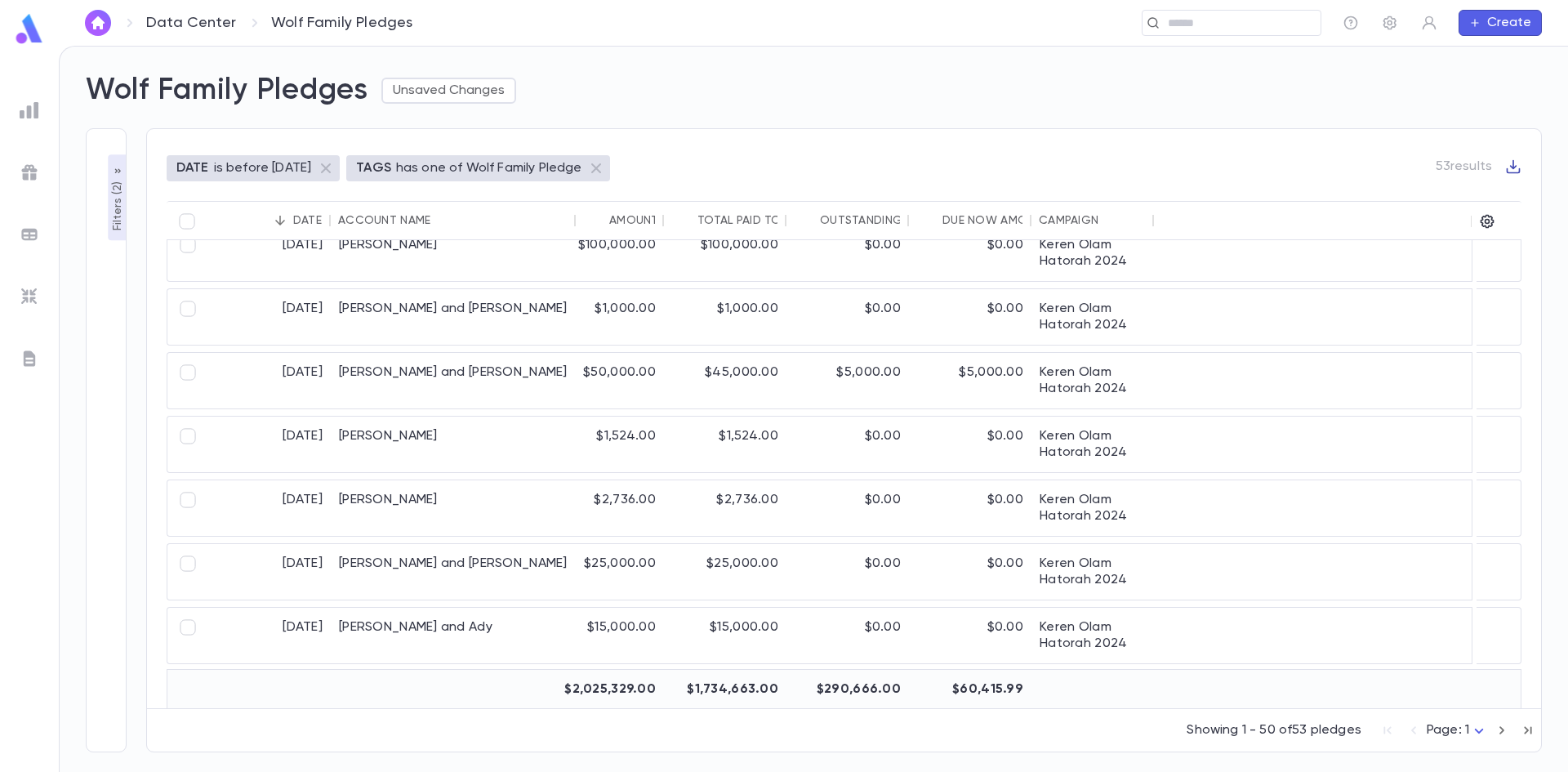
click at [1513, 161] on icon "button" at bounding box center [1513, 167] width 14 height 14
click at [1514, 198] on li "Download CSV" at bounding box center [1499, 193] width 118 height 26
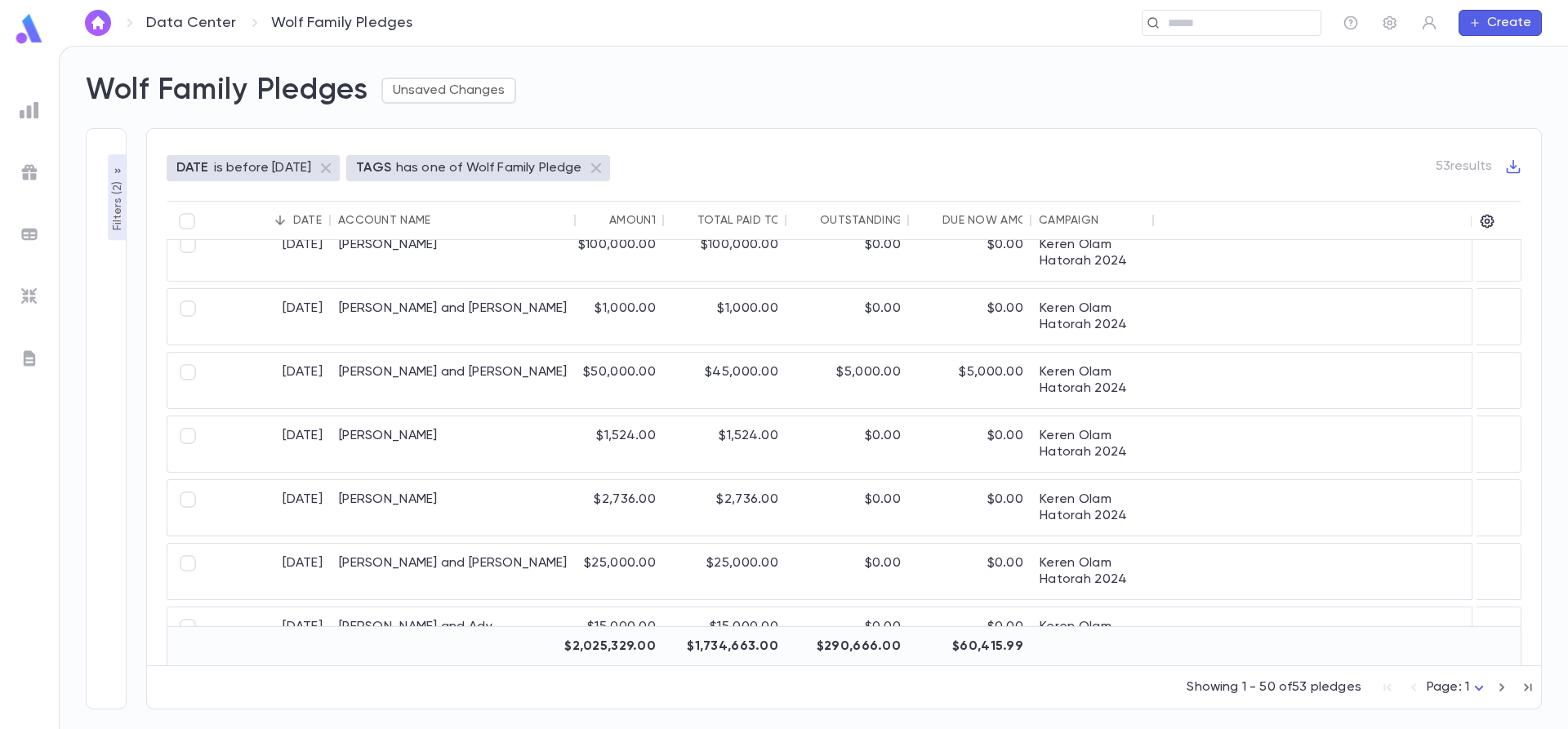
click at [215, 29] on link "Data Center" at bounding box center [191, 23] width 90 height 18
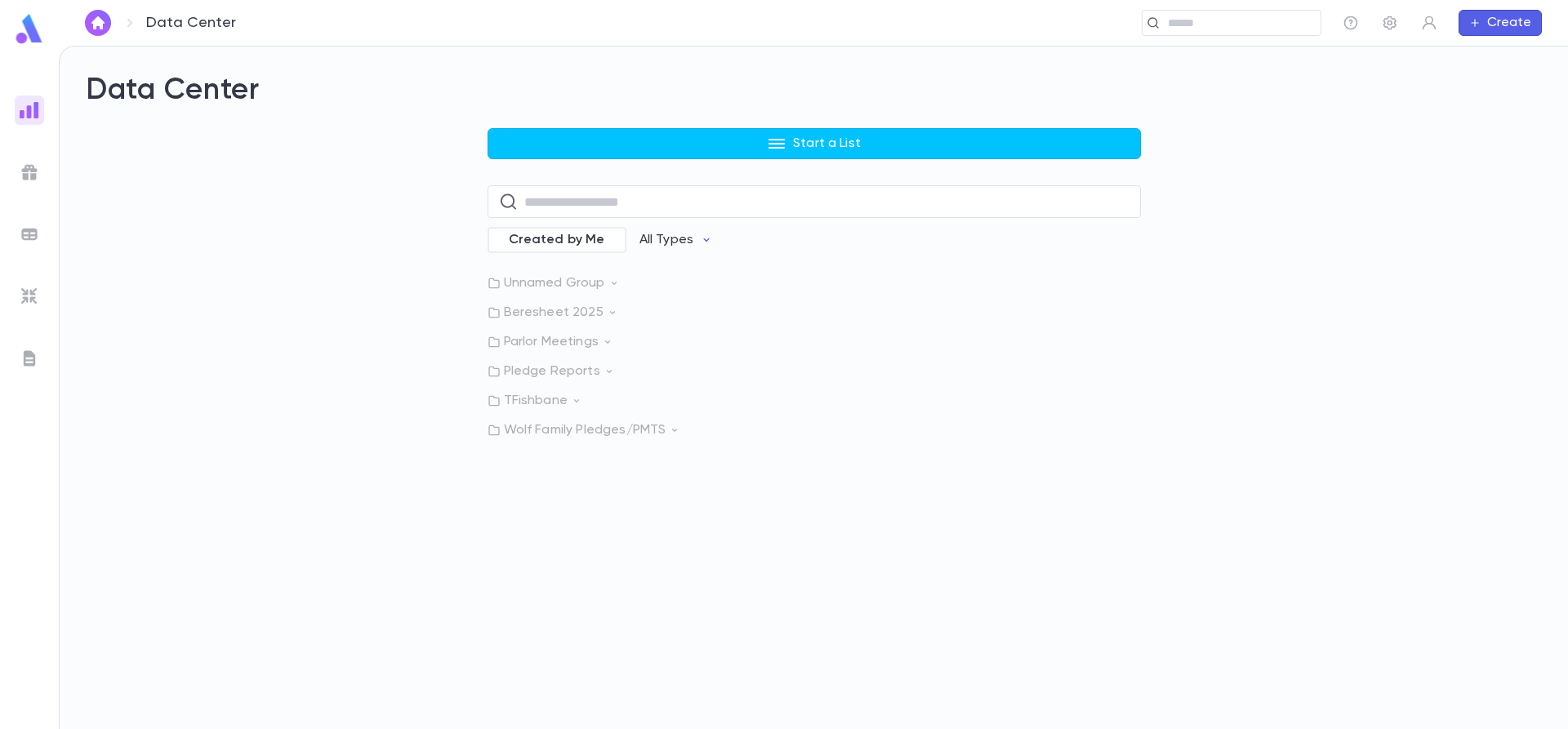
click at [542, 427] on p "Wolf Family Pledges/PMTS" at bounding box center [814, 430] width 654 height 16
click at [644, 473] on div "Expense Account Payments Payments" at bounding box center [814, 464] width 654 height 37
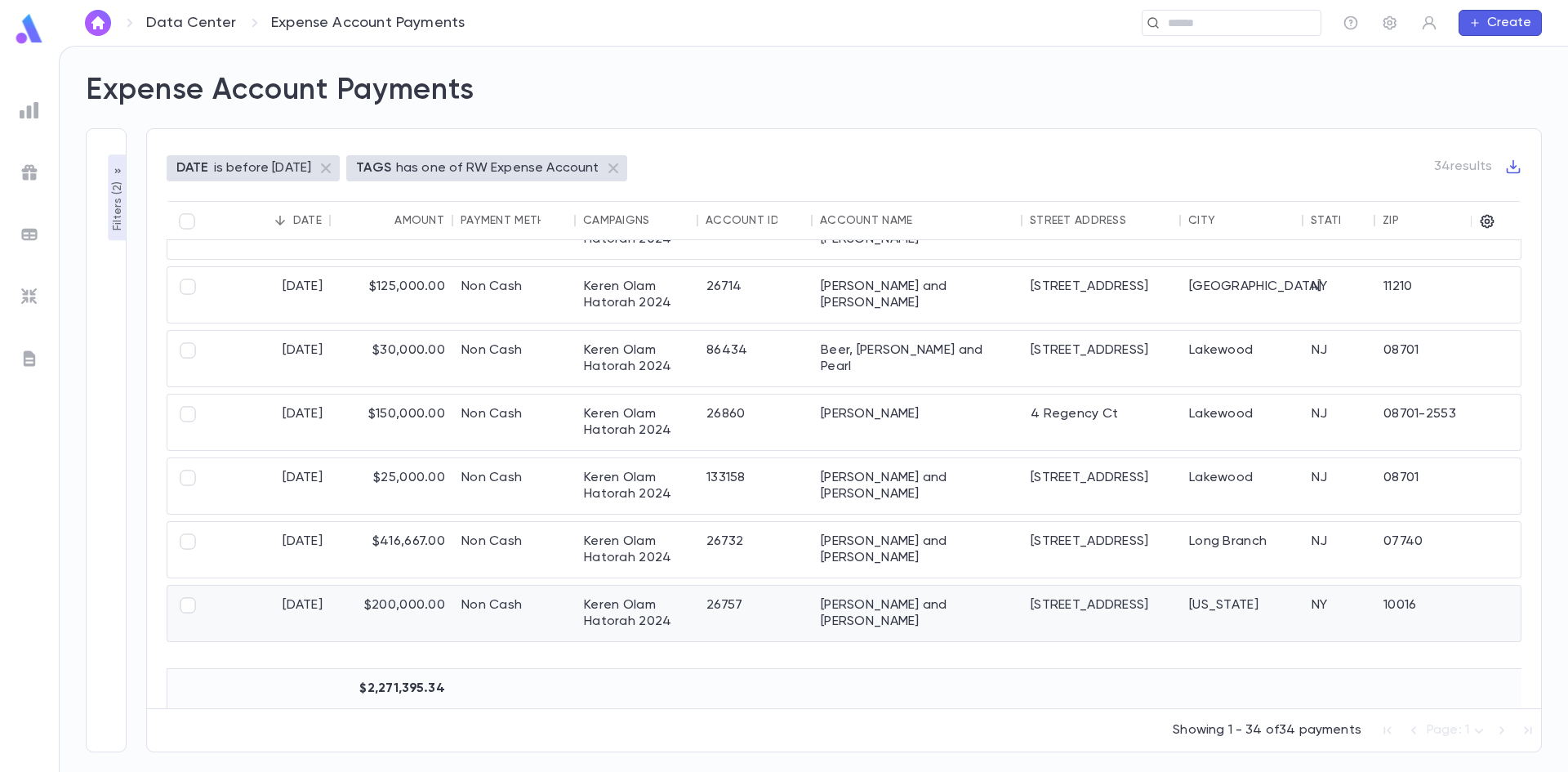
scroll to position [1640, 0]
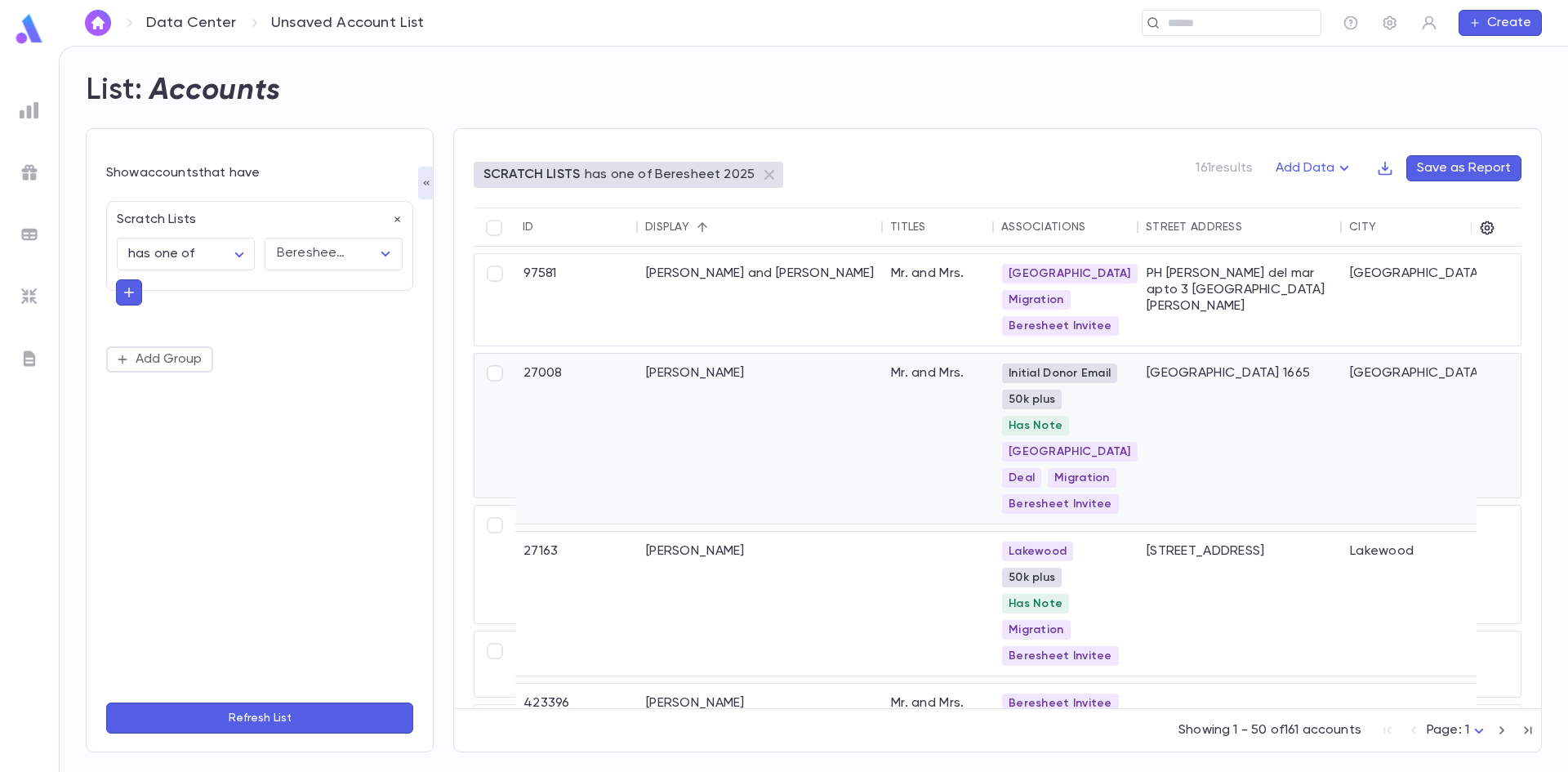
click at [835, 373] on div "Alfie, Dan" at bounding box center [760, 438] width 245 height 170
